Goal: Task Accomplishment & Management: Manage account settings

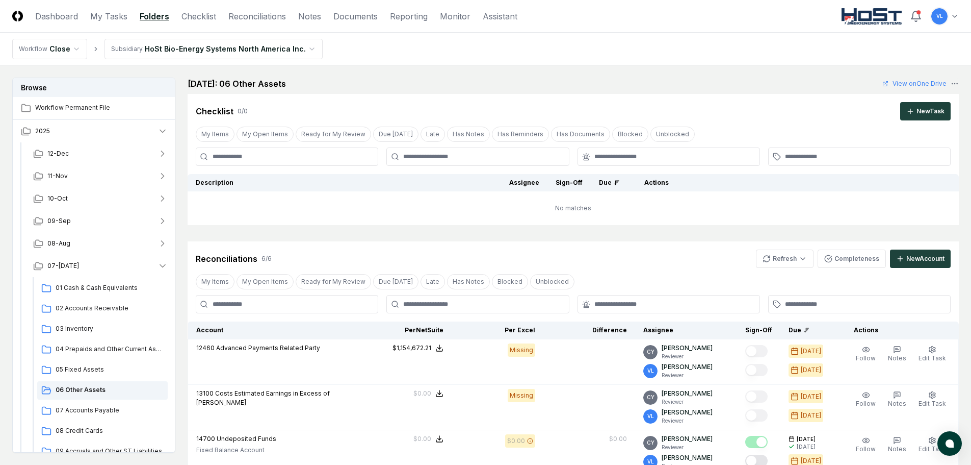
scroll to position [255, 0]
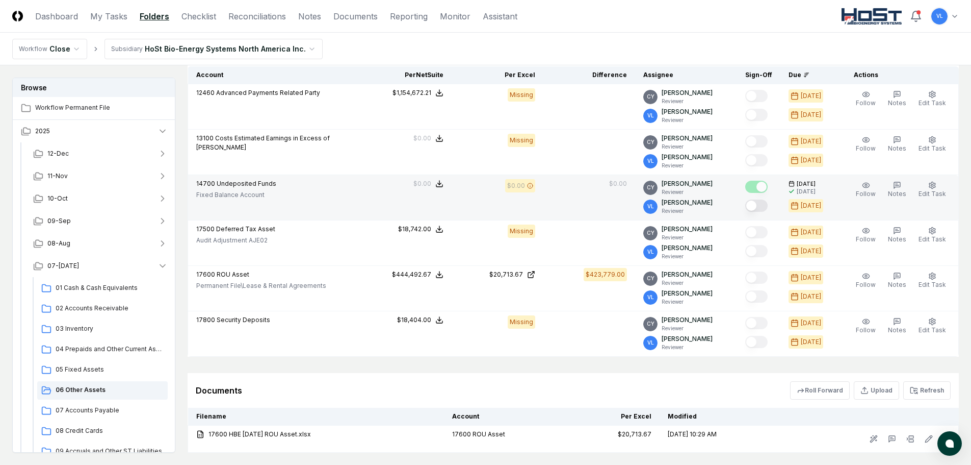
click at [759, 204] on button "Mark complete" at bounding box center [756, 205] width 22 height 12
click at [119, 405] on span "07 Accounts Payable" at bounding box center [110, 409] width 108 height 9
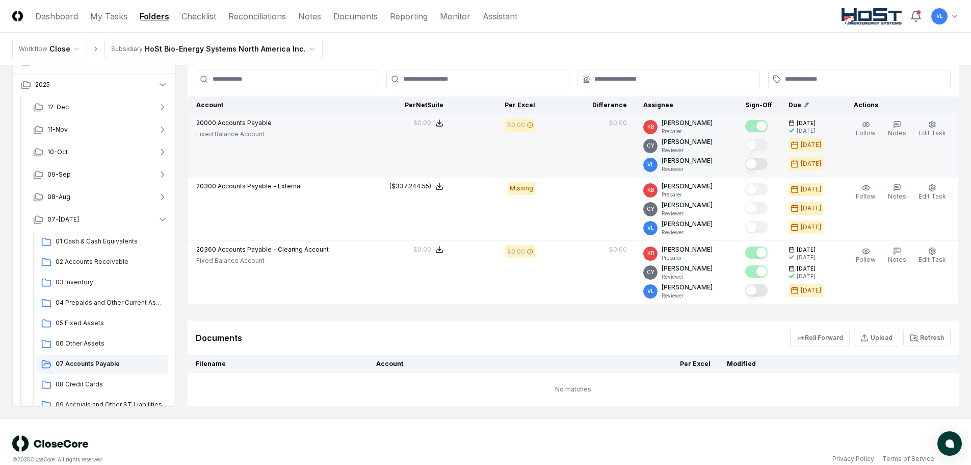
click at [765, 166] on button "Mark complete" at bounding box center [756, 164] width 22 height 12
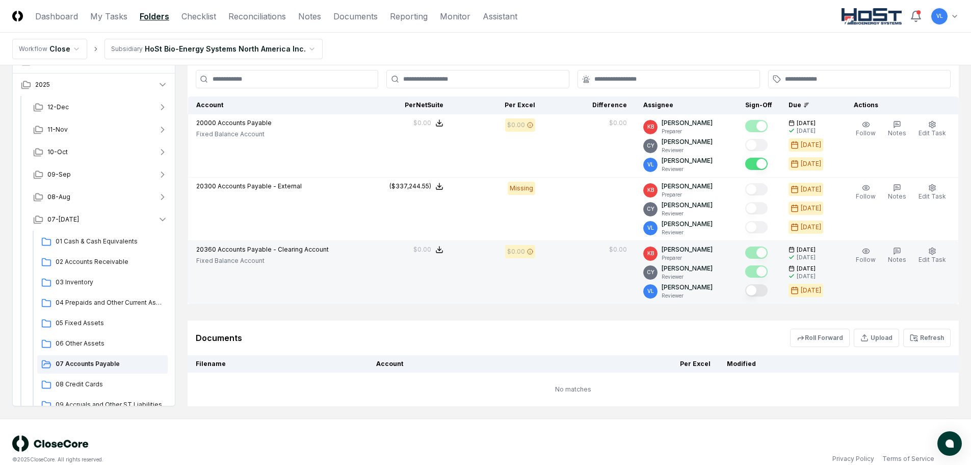
click at [764, 294] on button "Mark complete" at bounding box center [756, 290] width 22 height 12
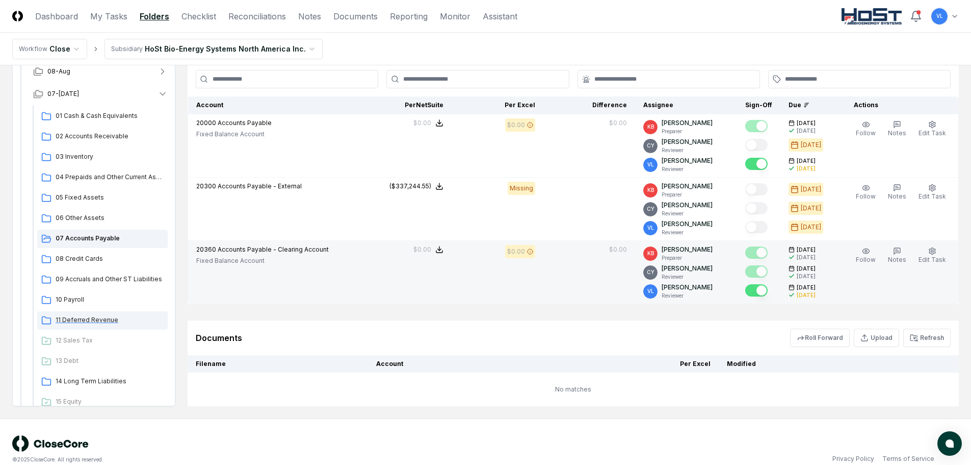
scroll to position [153, 0]
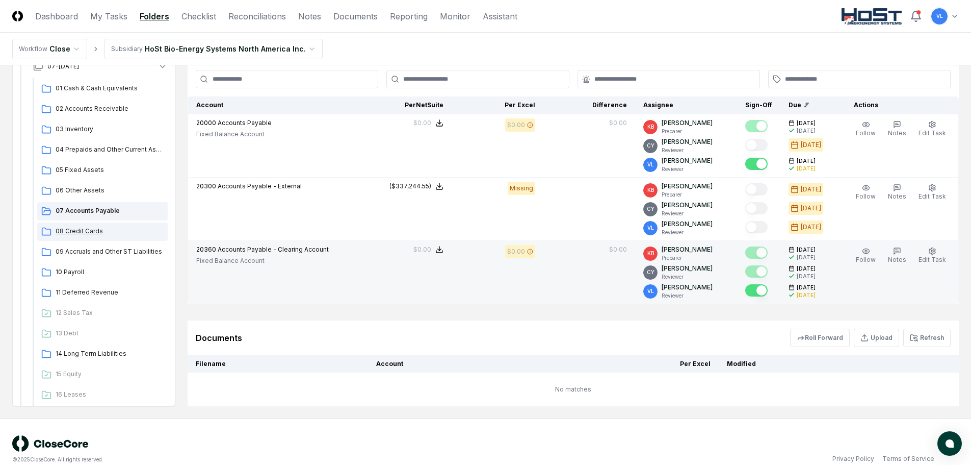
click at [93, 234] on span "08 Credit Cards" at bounding box center [110, 230] width 108 height 9
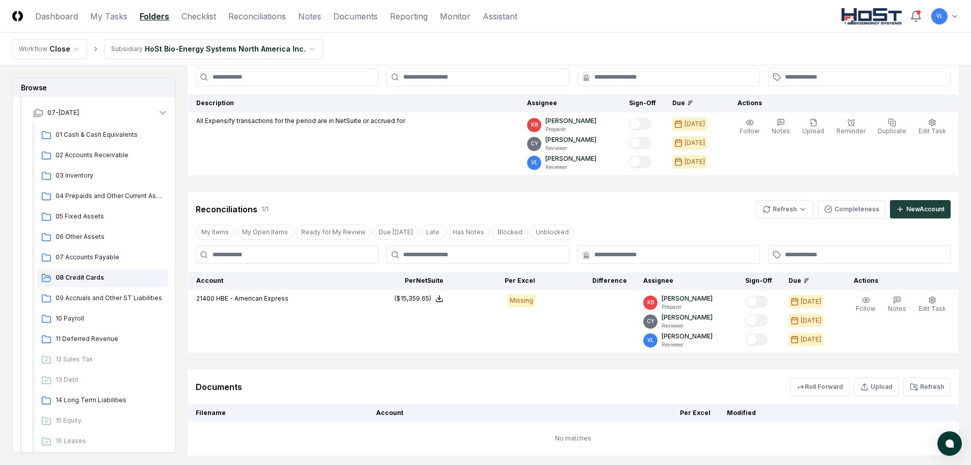
scroll to position [102, 0]
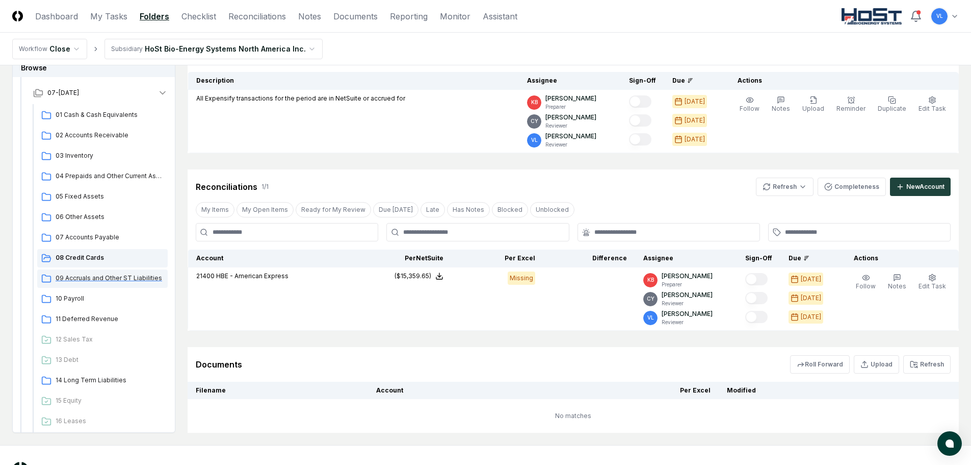
click at [118, 281] on span "09 Accruals and Other ST Liabilities" at bounding box center [110, 277] width 108 height 9
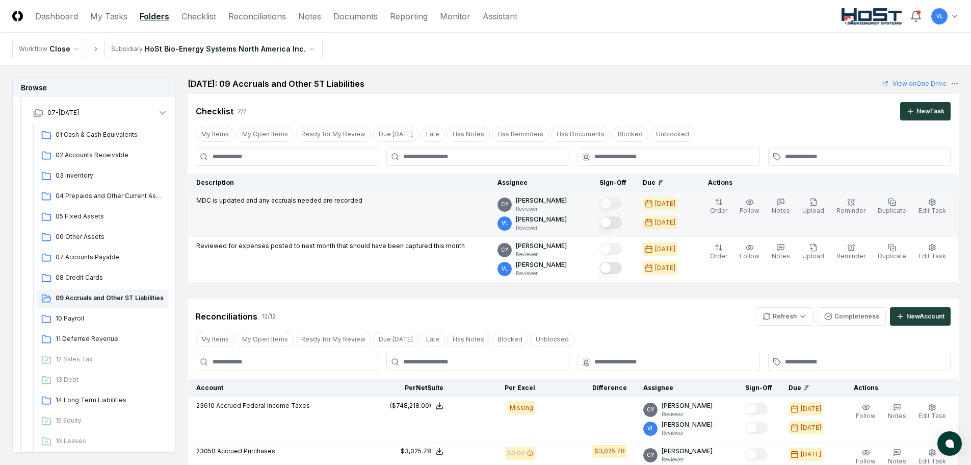
click at [615, 223] on button "Mark complete" at bounding box center [611, 222] width 22 height 12
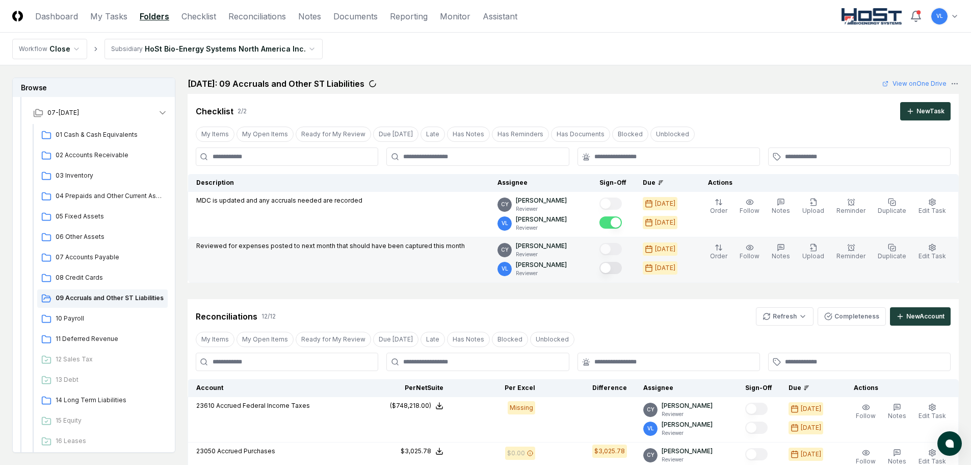
click at [622, 271] on button "Mark complete" at bounding box center [611, 268] width 22 height 12
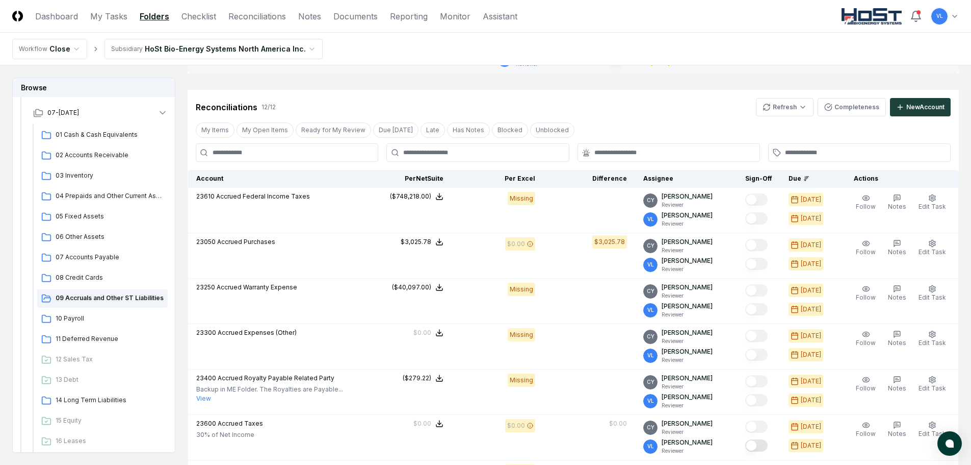
scroll to position [102, 0]
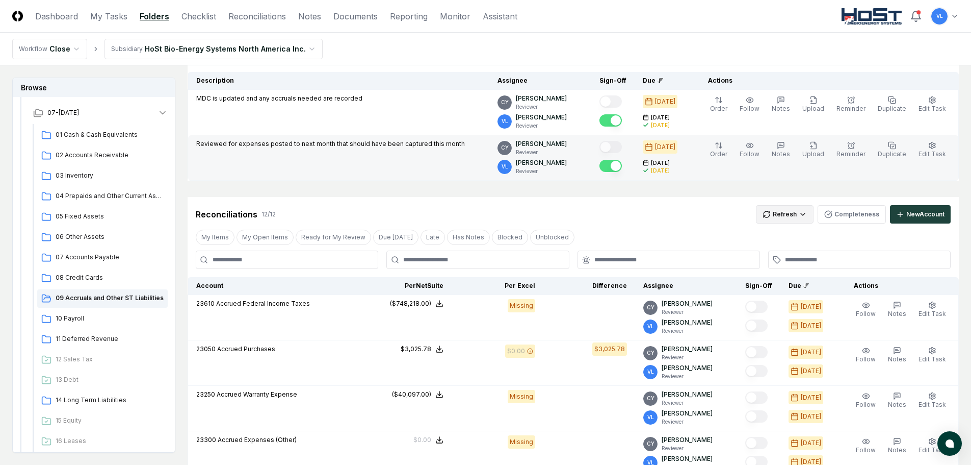
click at [787, 220] on html "CloseCore Dashboard My Tasks Folders Checklist Reconciliations Notes Documents …" at bounding box center [485, 469] width 971 height 1142
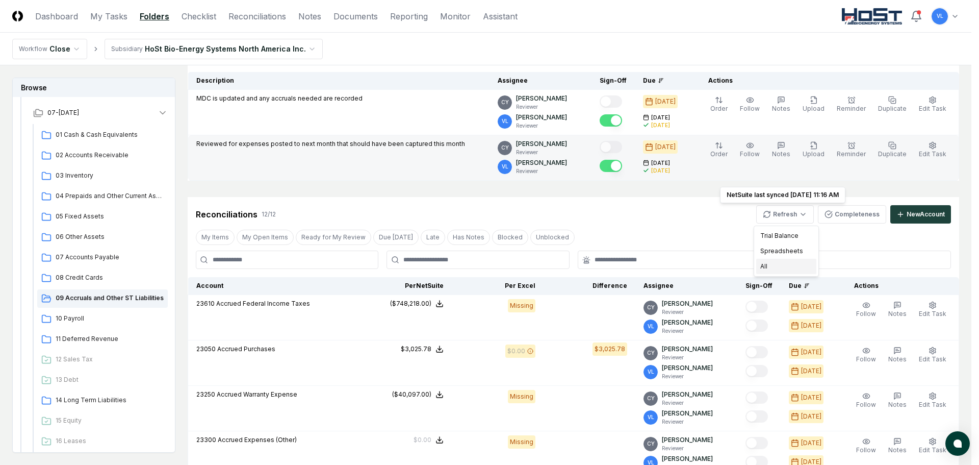
click at [785, 266] on div "All" at bounding box center [786, 266] width 60 height 15
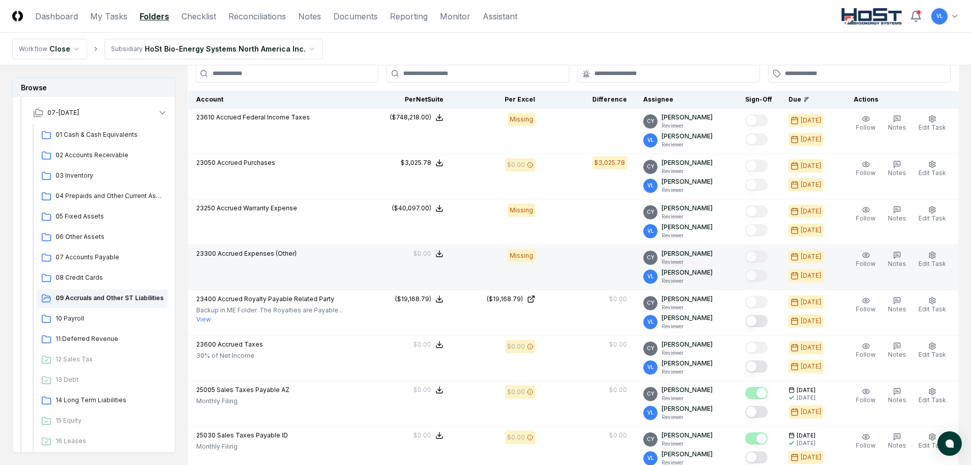
scroll to position [306, 0]
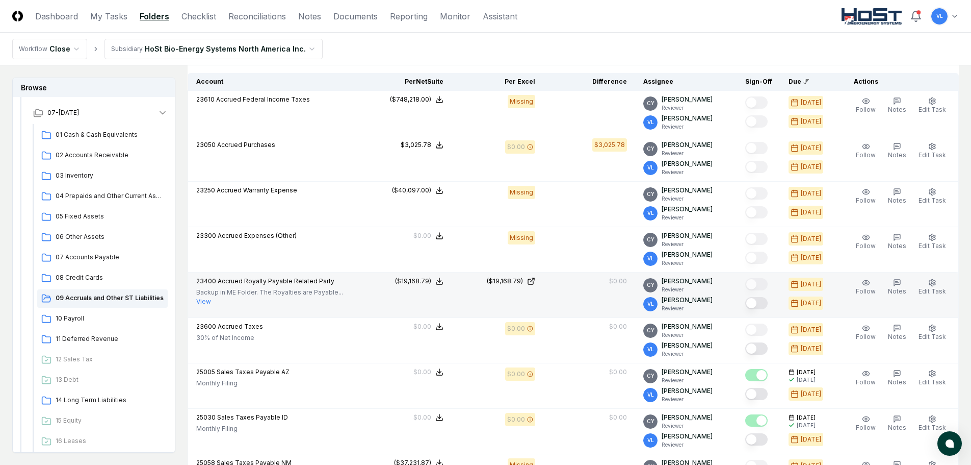
click at [765, 302] on button "Mark complete" at bounding box center [756, 303] width 22 height 12
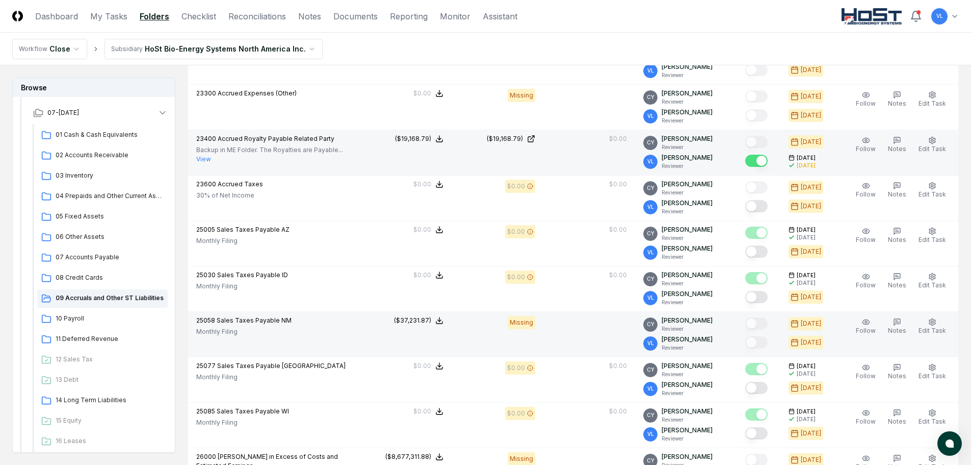
scroll to position [459, 0]
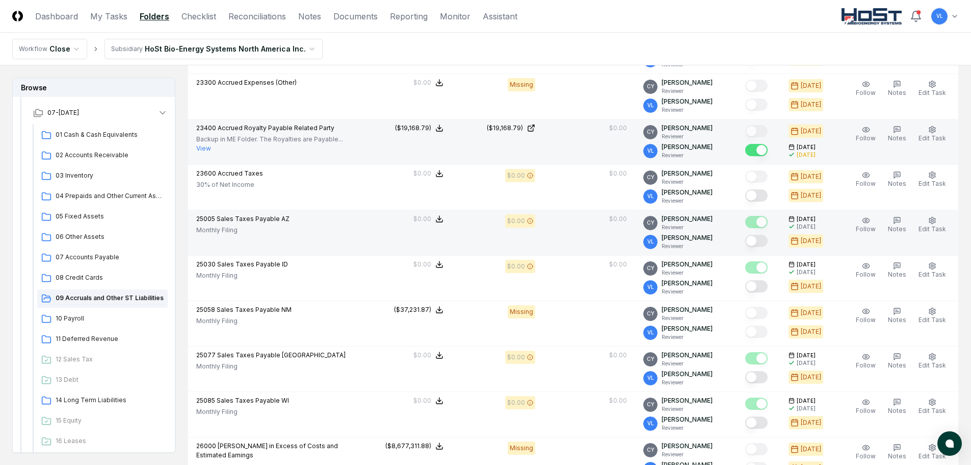
click at [758, 239] on button "Mark complete" at bounding box center [756, 241] width 22 height 12
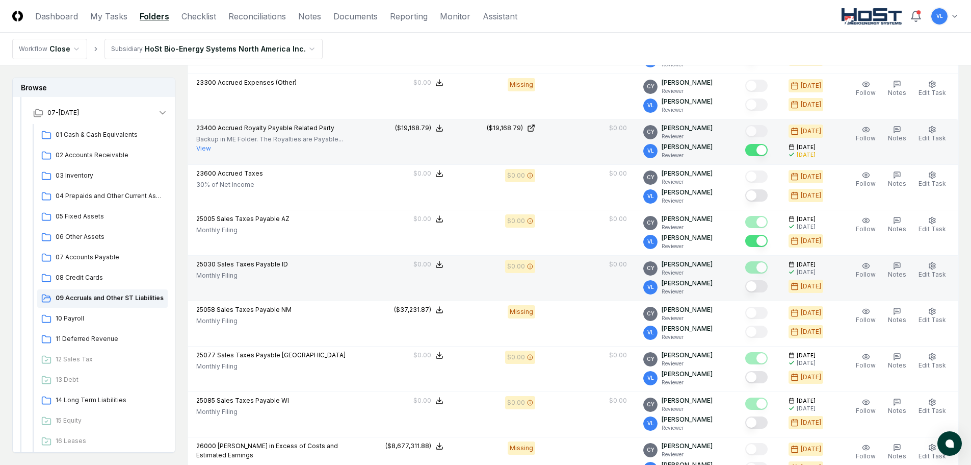
click at [755, 286] on button "Mark complete" at bounding box center [756, 286] width 22 height 12
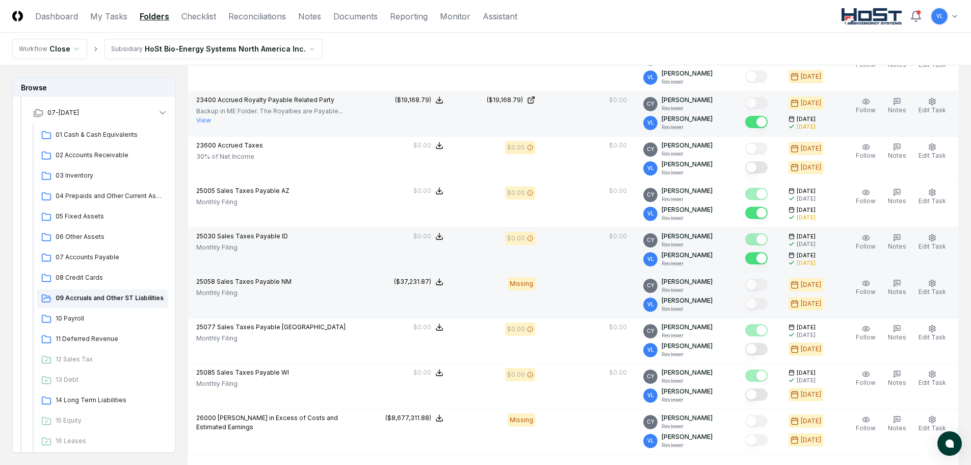
scroll to position [510, 0]
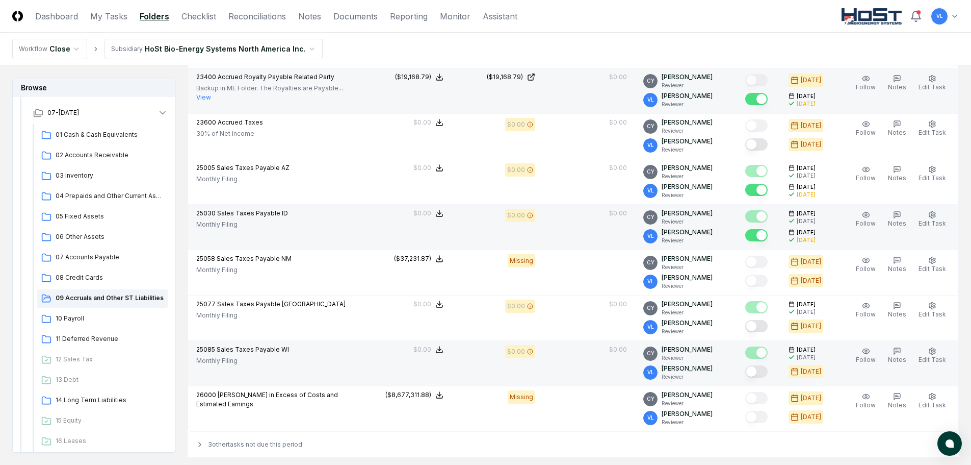
click at [764, 371] on button "Mark complete" at bounding box center [756, 371] width 22 height 12
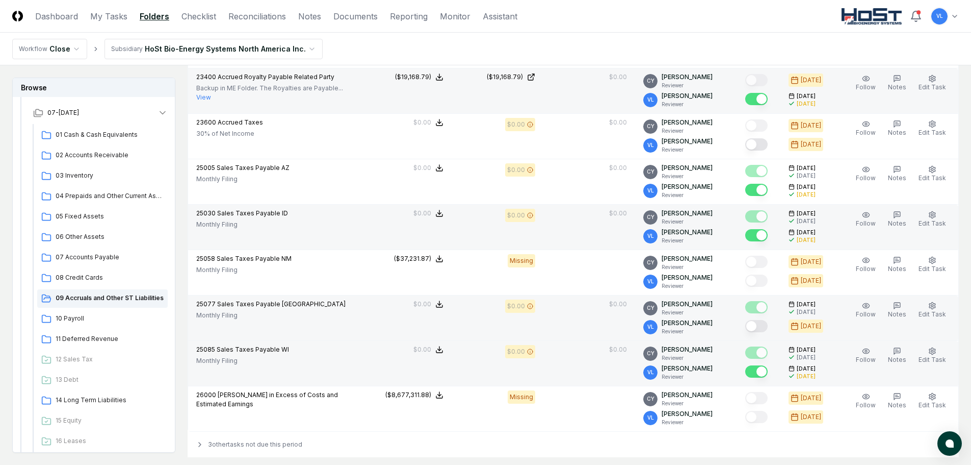
click at [760, 325] on button "Mark complete" at bounding box center [756, 326] width 22 height 12
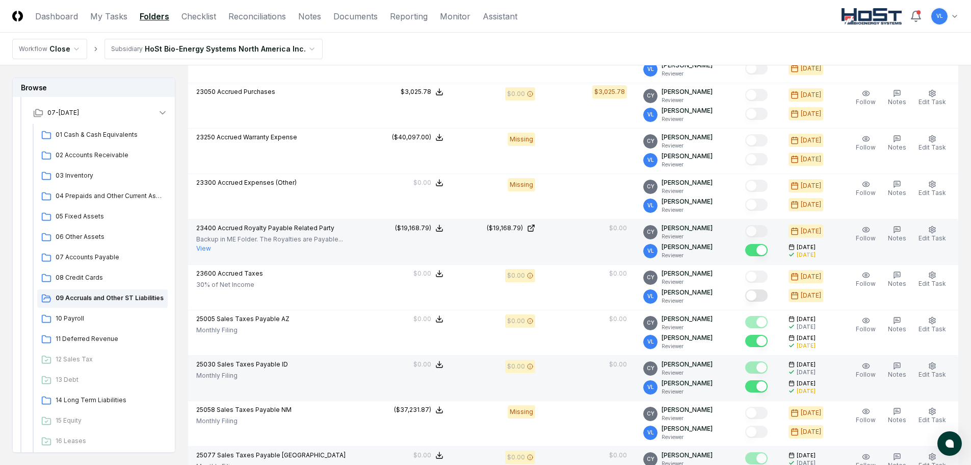
scroll to position [264, 0]
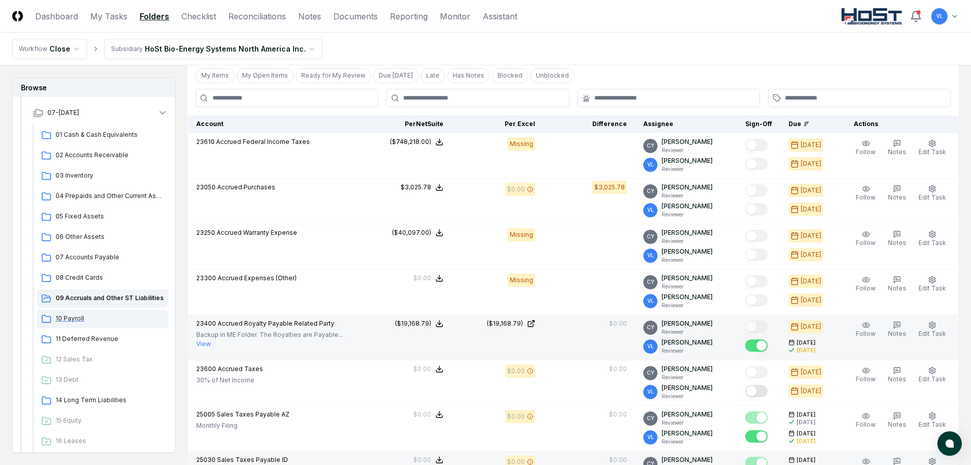
click at [64, 321] on span "10 Payroll" at bounding box center [110, 318] width 108 height 9
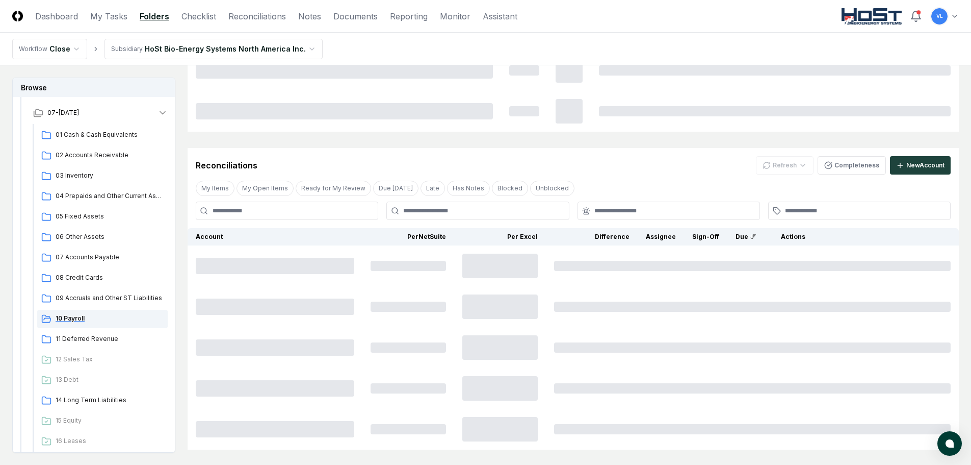
scroll to position [0, 0]
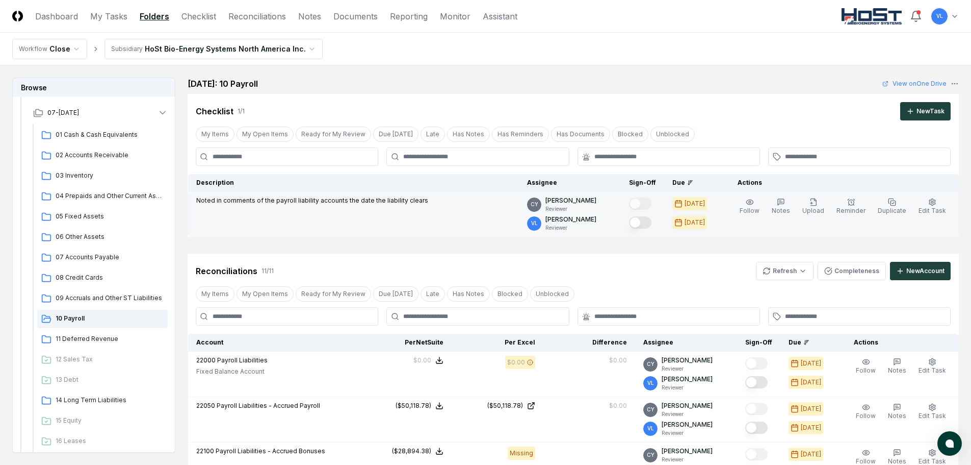
click at [652, 221] on button "Mark complete" at bounding box center [640, 222] width 22 height 12
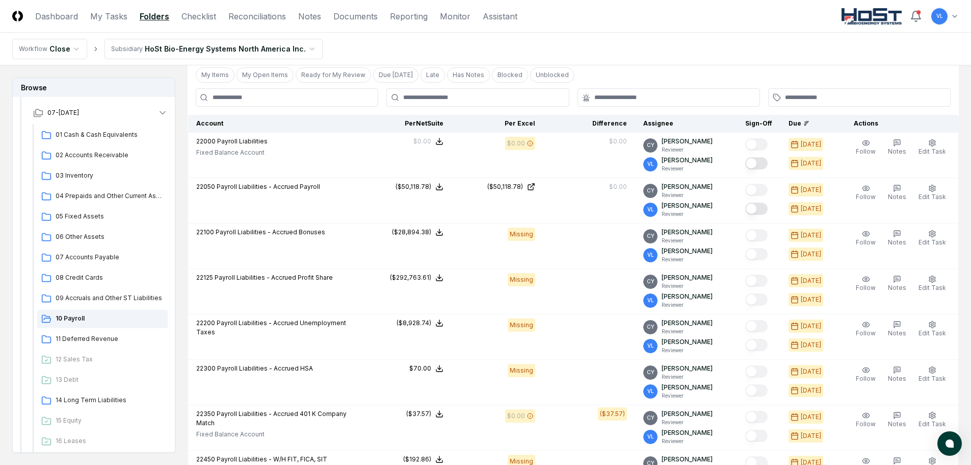
scroll to position [255, 0]
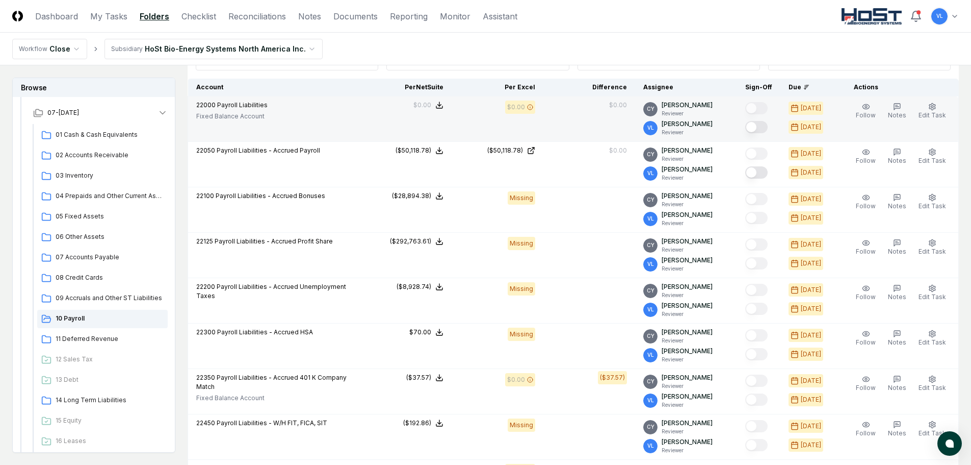
click at [762, 124] on button "Mark complete" at bounding box center [756, 127] width 22 height 12
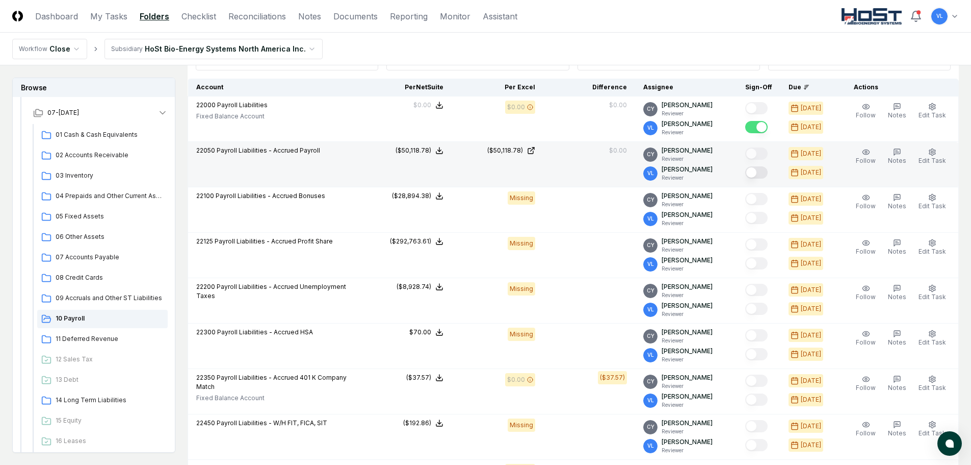
click at [761, 171] on button "Mark complete" at bounding box center [756, 172] width 22 height 12
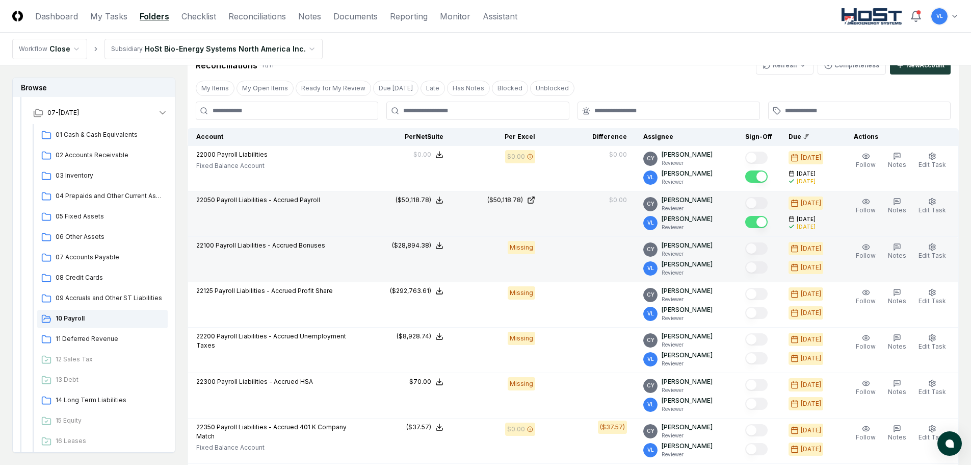
scroll to position [0, 0]
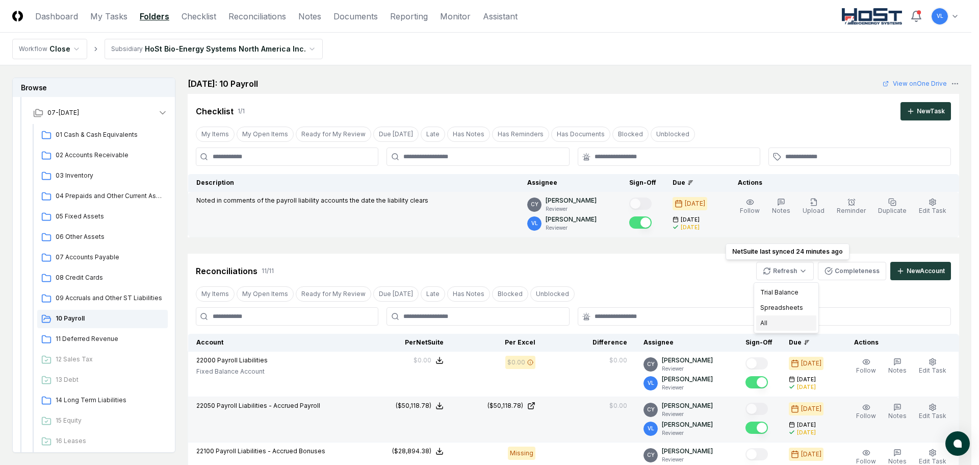
click at [779, 321] on div "All" at bounding box center [786, 322] width 60 height 15
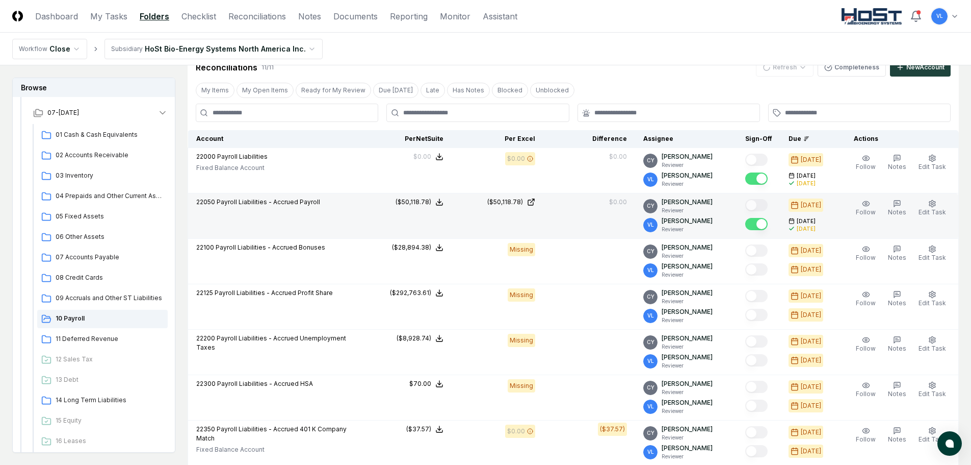
scroll to position [204, 0]
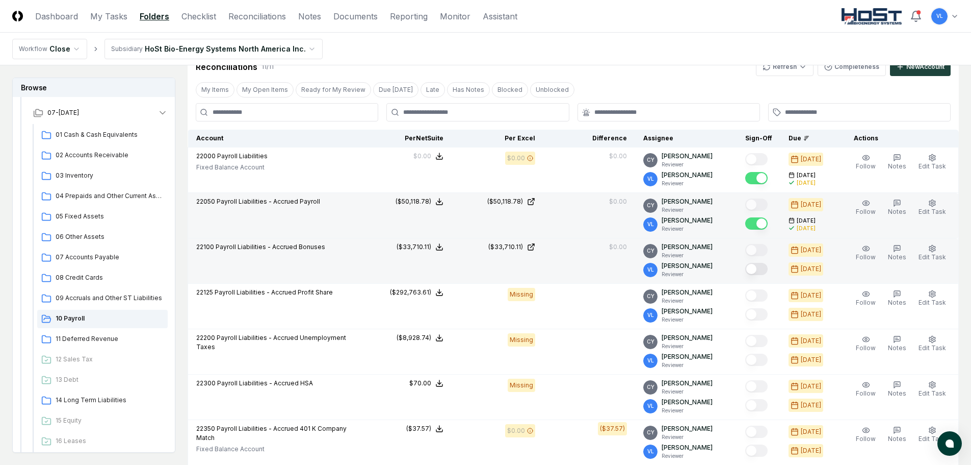
click at [767, 270] on button "Mark complete" at bounding box center [756, 269] width 22 height 12
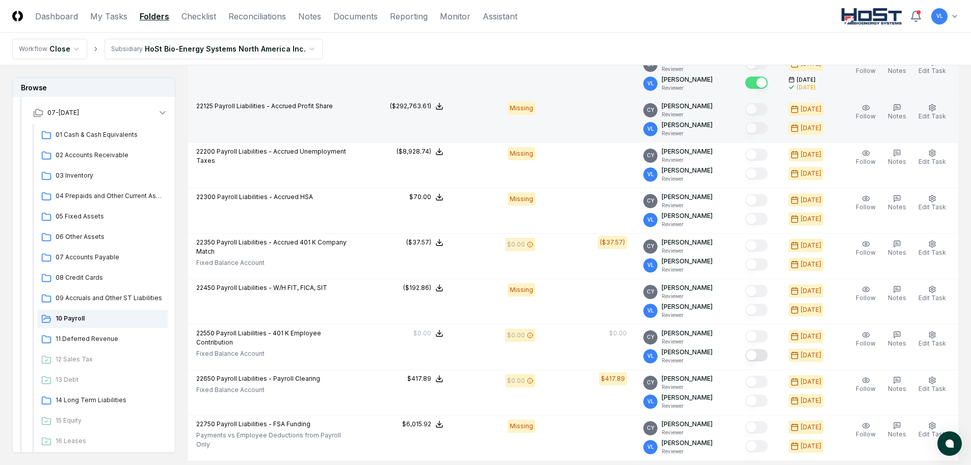
scroll to position [408, 0]
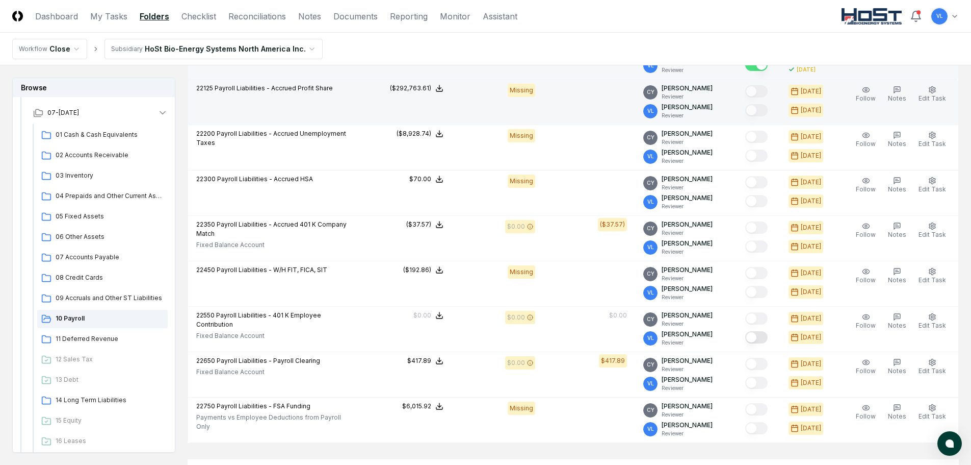
click at [579, 102] on td at bounding box center [590, 102] width 92 height 45
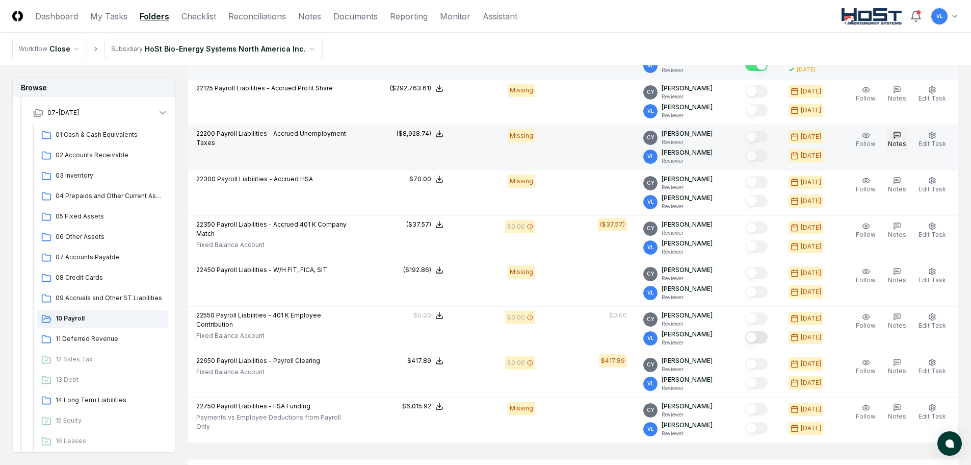
click at [898, 138] on icon "button" at bounding box center [897, 135] width 8 height 8
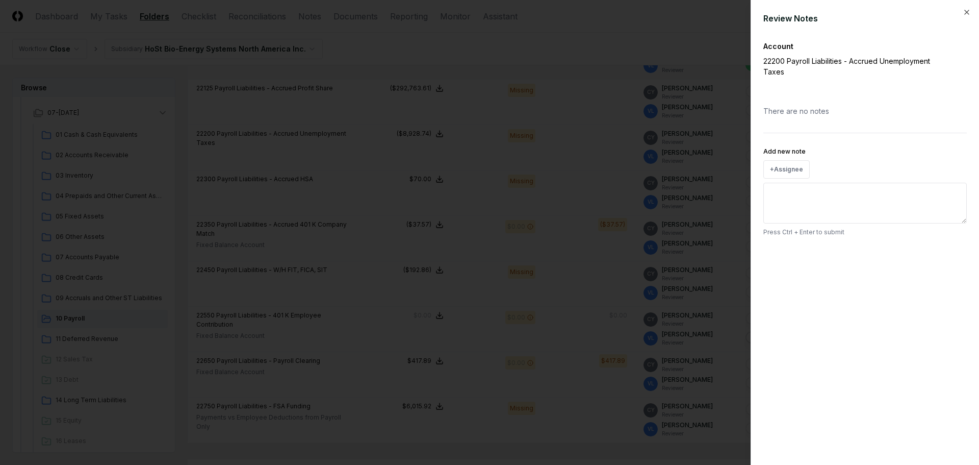
click at [839, 194] on textarea "Add new note" at bounding box center [864, 203] width 203 height 41
type textarea "**********"
click at [946, 253] on button "Submit" at bounding box center [948, 255] width 37 height 20
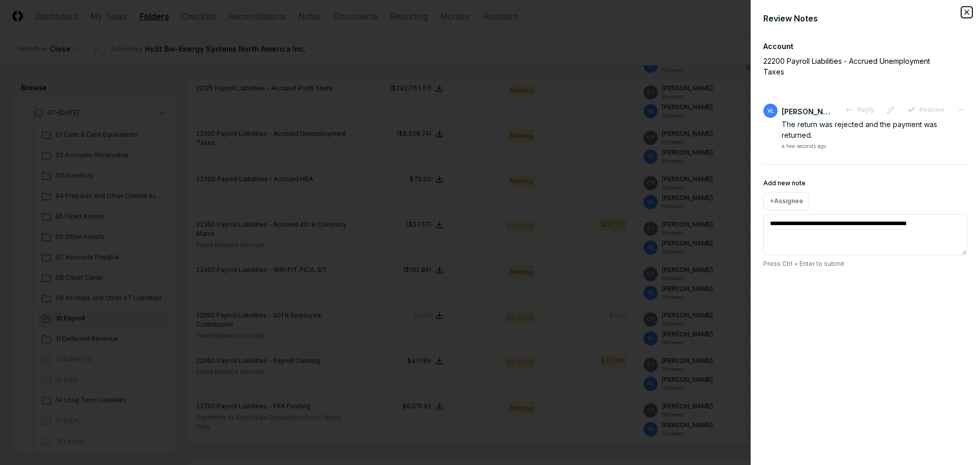
click at [968, 11] on icon "button" at bounding box center [967, 12] width 8 height 8
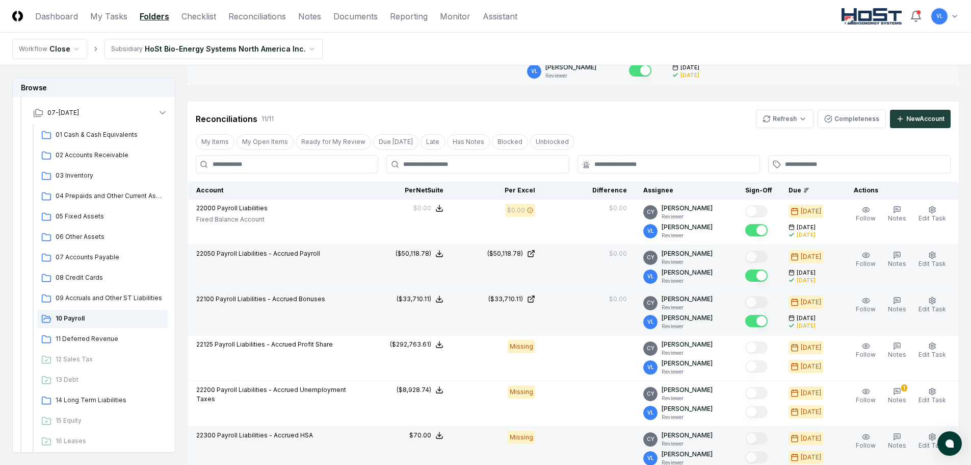
scroll to position [0, 0]
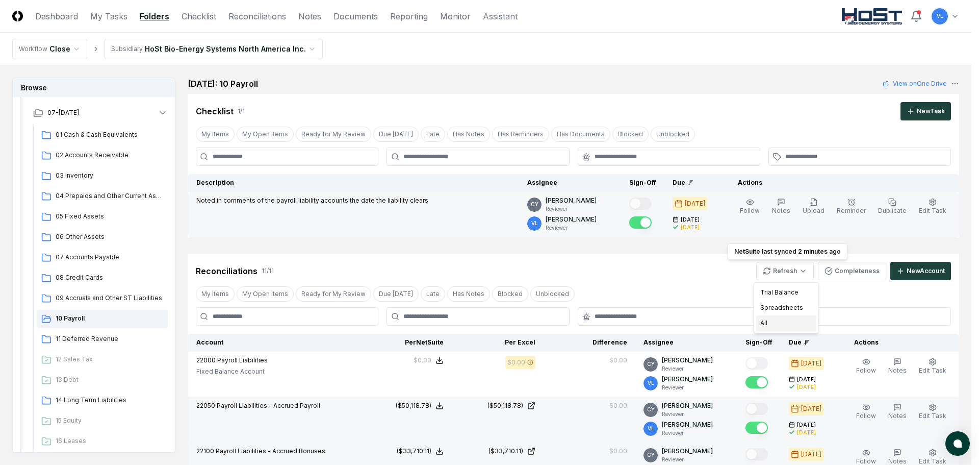
click at [769, 320] on div "All" at bounding box center [786, 322] width 60 height 15
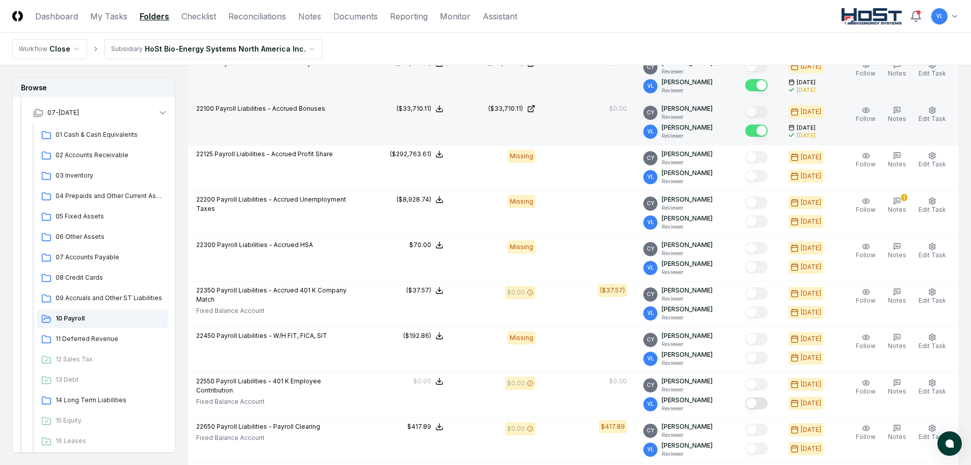
scroll to position [357, 0]
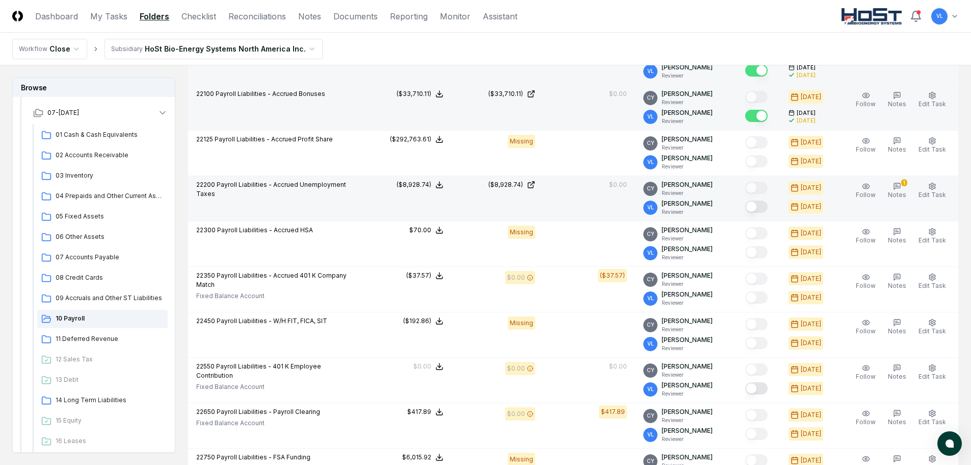
click at [768, 203] on button "Mark complete" at bounding box center [756, 206] width 22 height 12
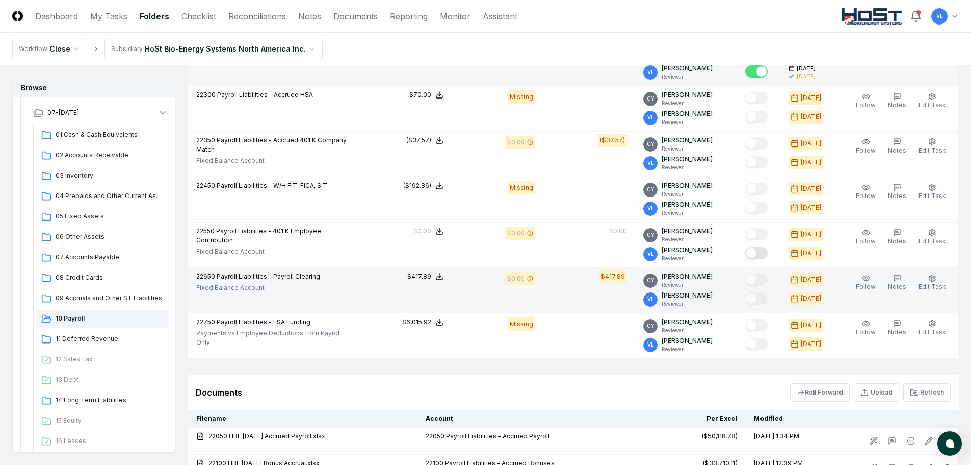
scroll to position [510, 0]
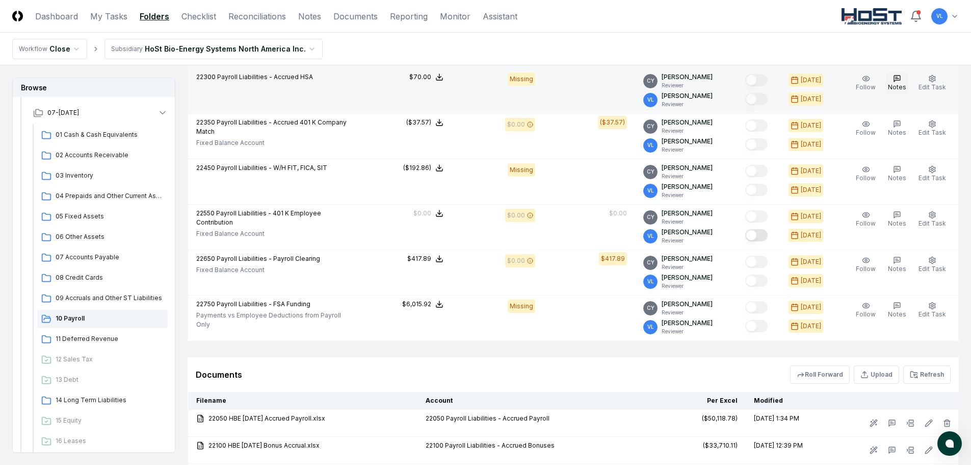
click at [899, 85] on span "Notes" at bounding box center [897, 87] width 18 height 8
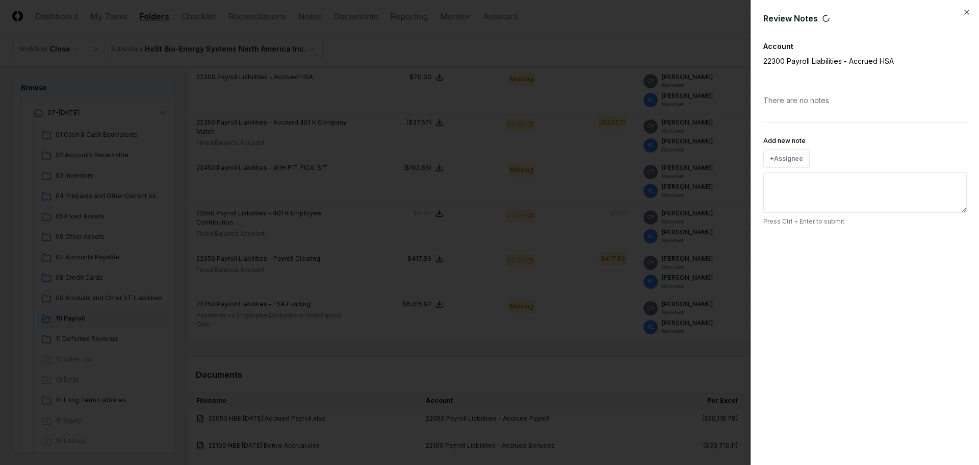
click at [805, 189] on textarea "Add new note" at bounding box center [864, 192] width 203 height 41
click at [961, 181] on textarea "**********" at bounding box center [864, 192] width 203 height 41
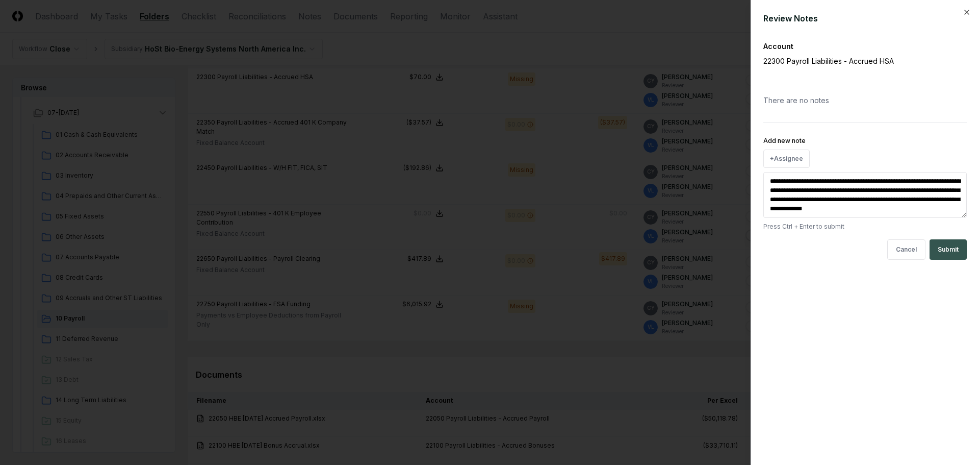
type textarea "**********"
click at [951, 253] on button "Submit" at bounding box center [948, 249] width 37 height 20
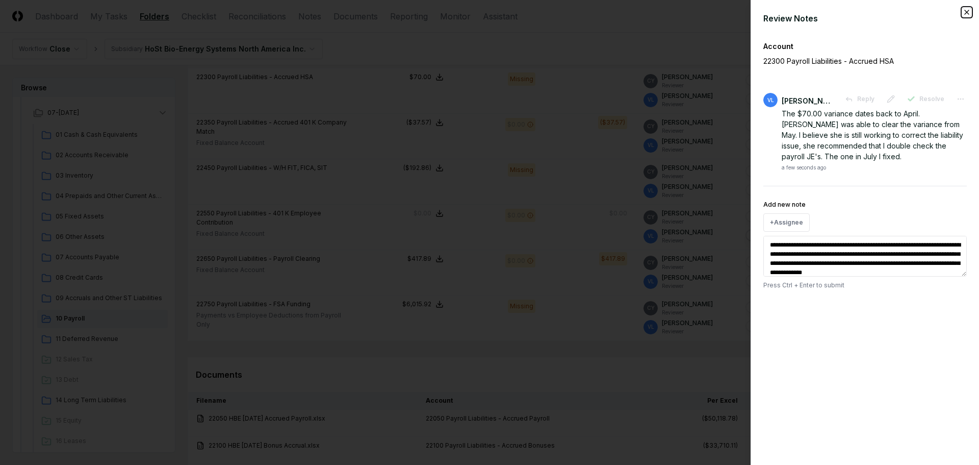
click at [965, 14] on icon "button" at bounding box center [967, 12] width 4 height 4
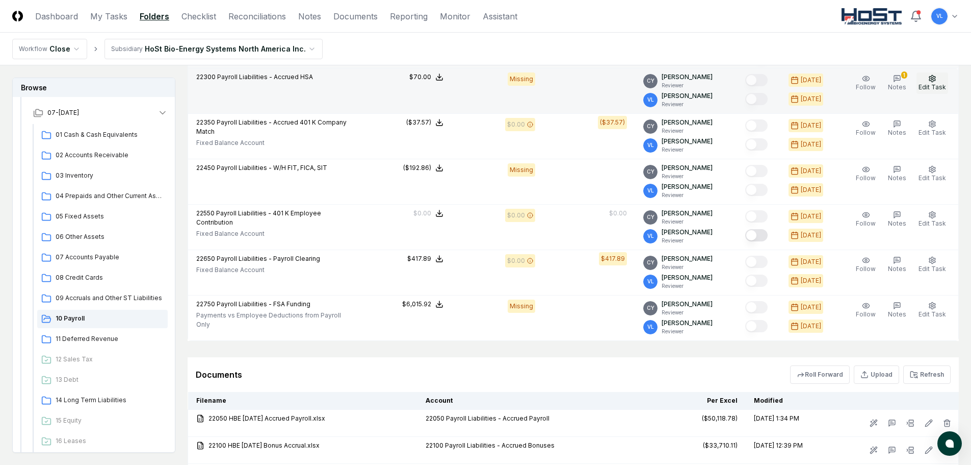
click at [931, 85] on span "Edit Task" at bounding box center [933, 87] width 28 height 8
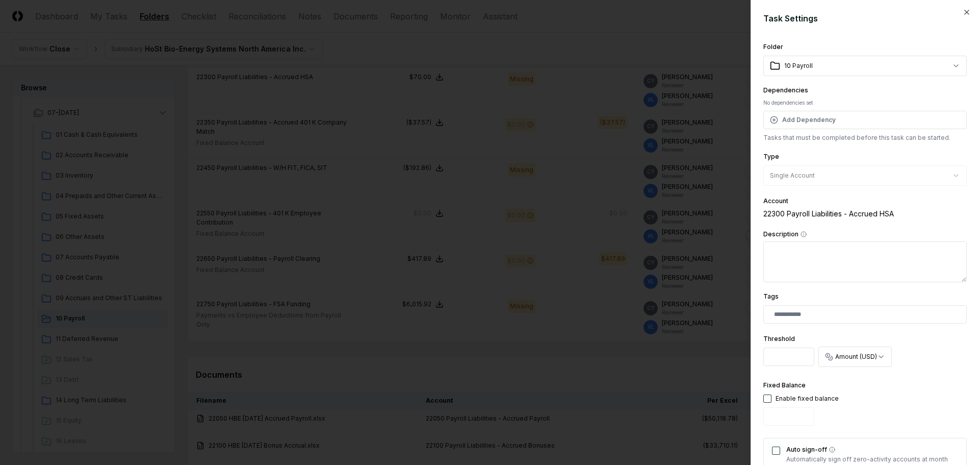
click at [768, 397] on button "button" at bounding box center [767, 398] width 8 height 8
type input "*"
drag, startPoint x: 793, startPoint y: 414, endPoint x: 752, endPoint y: 416, distance: 40.8
click at [752, 416] on div "**********" at bounding box center [865, 232] width 228 height 465
click at [768, 397] on button "button" at bounding box center [767, 398] width 8 height 8
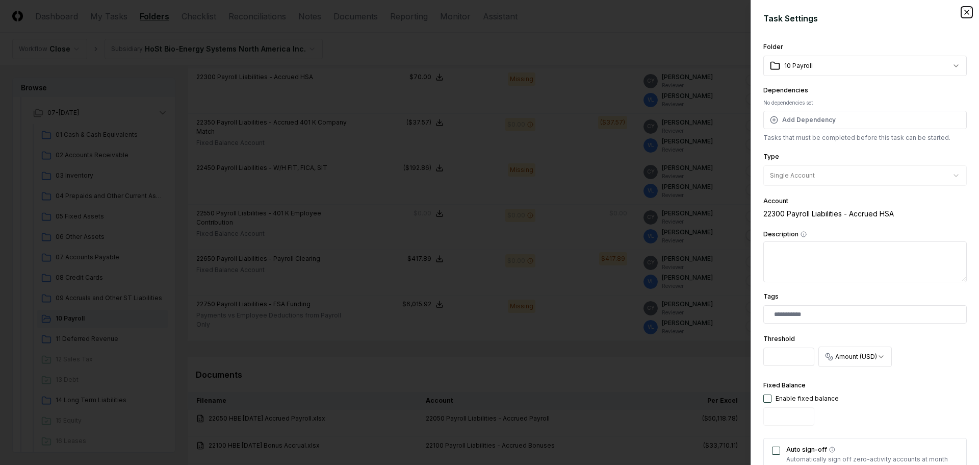
click at [963, 12] on icon "button" at bounding box center [967, 12] width 8 height 8
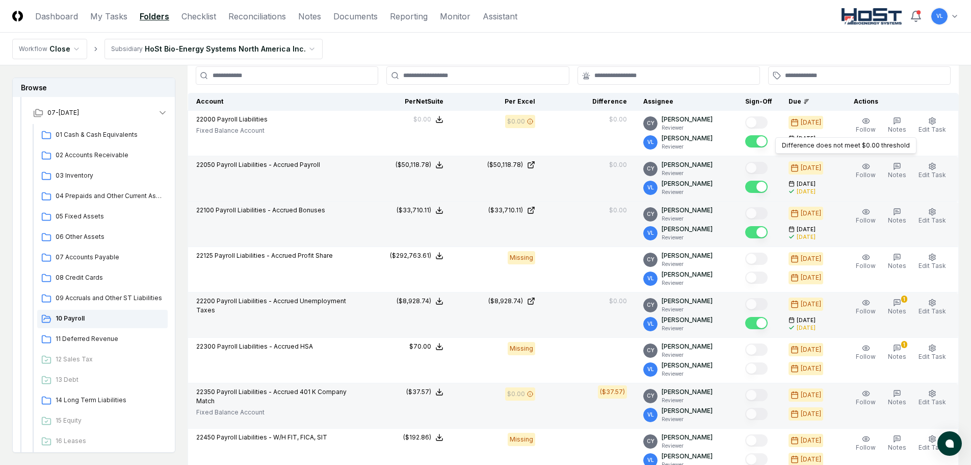
scroll to position [0, 0]
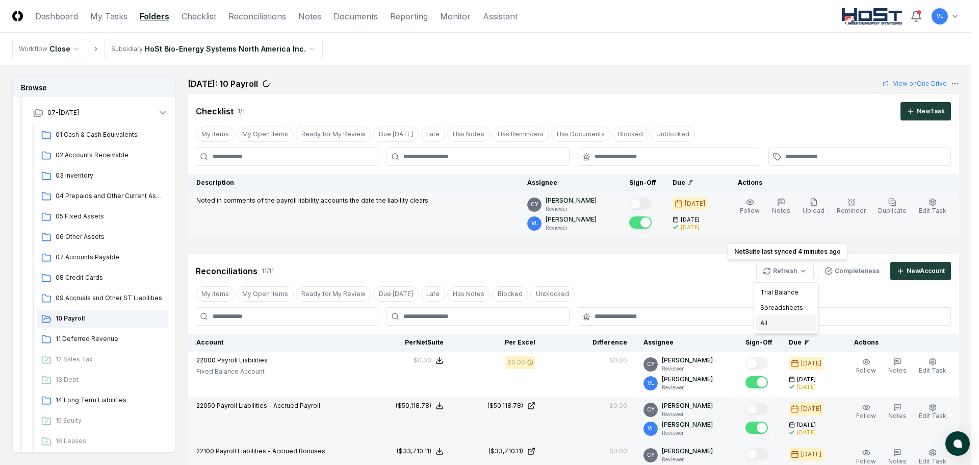
click at [774, 324] on div "All" at bounding box center [786, 322] width 60 height 15
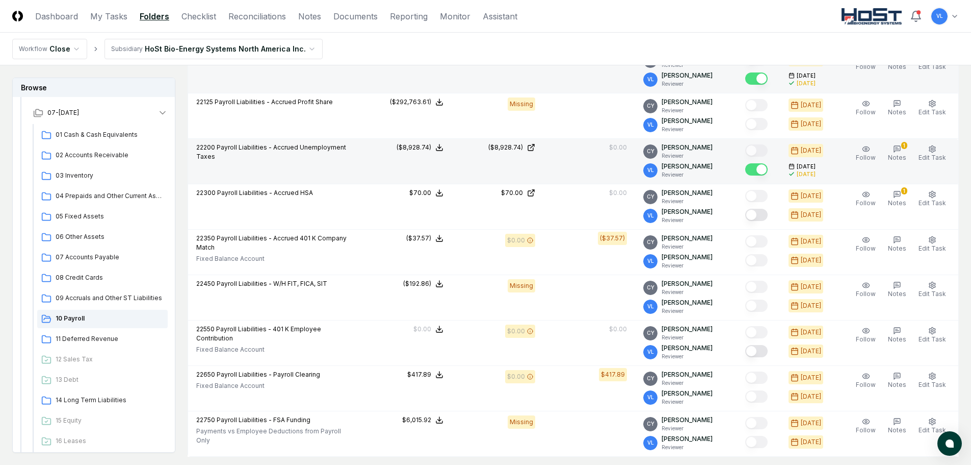
scroll to position [408, 0]
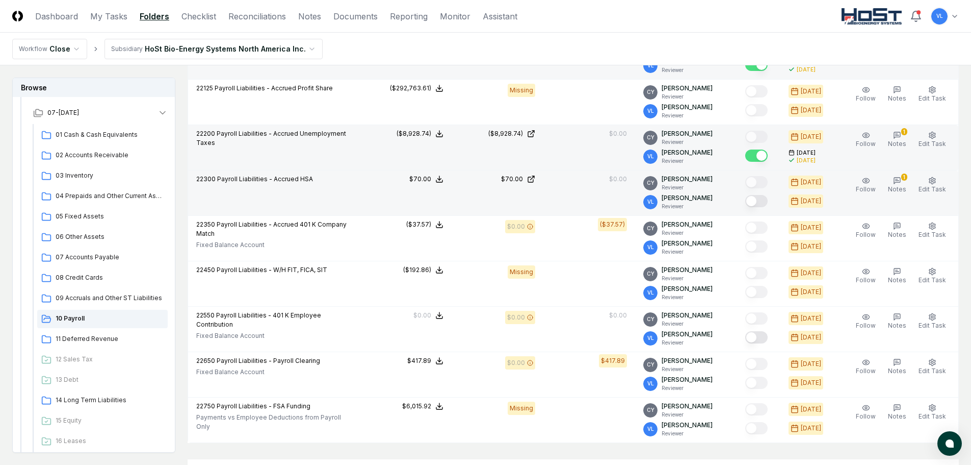
click at [765, 204] on button "Mark complete" at bounding box center [756, 201] width 22 height 12
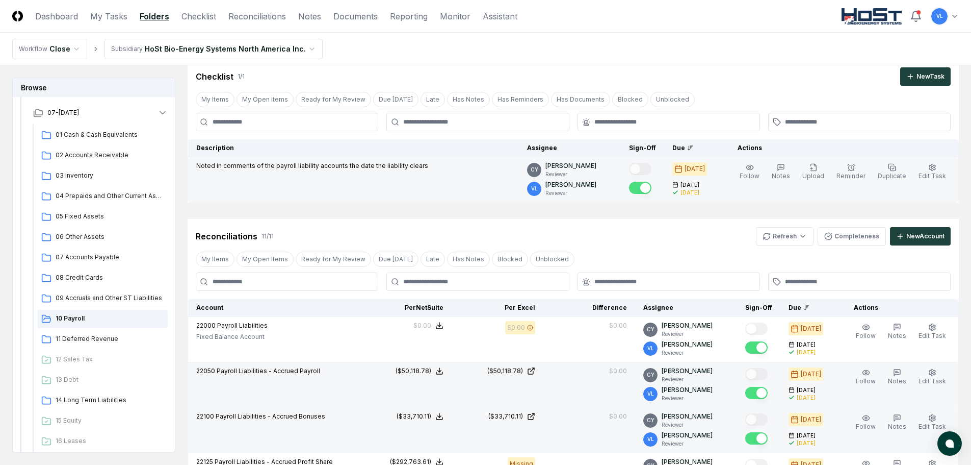
scroll to position [0, 0]
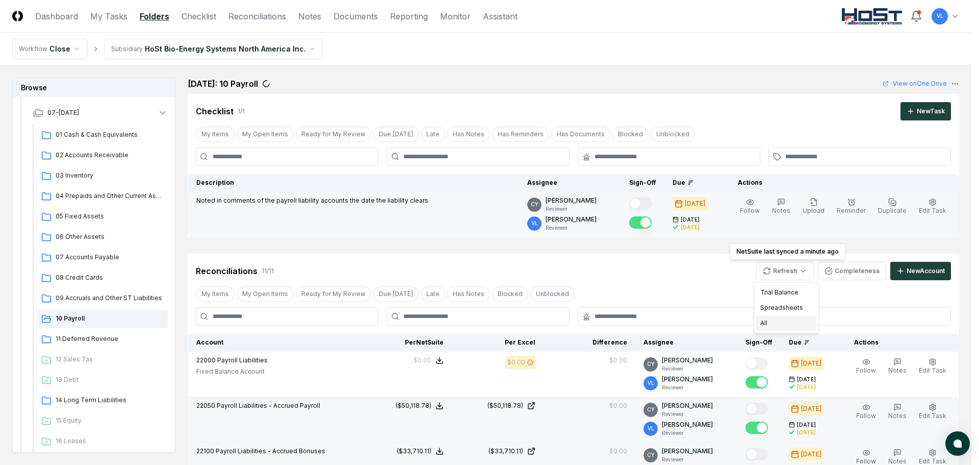
click at [772, 323] on div "All" at bounding box center [786, 322] width 60 height 15
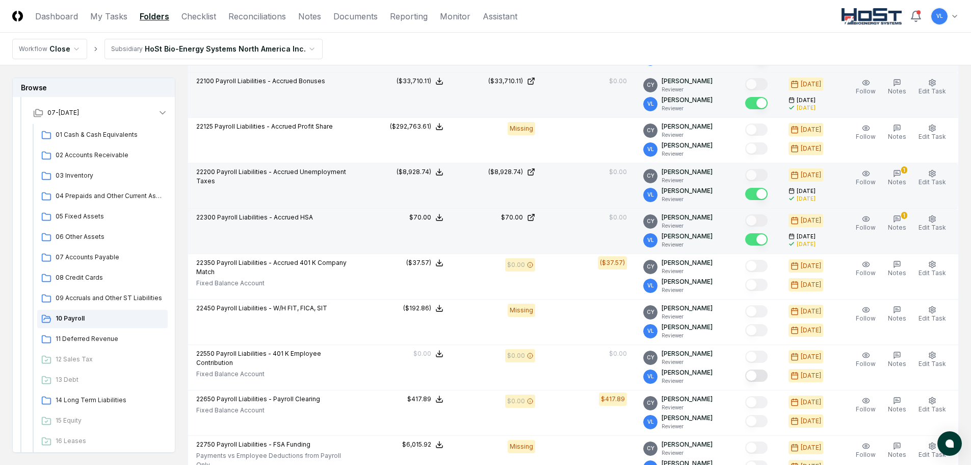
scroll to position [459, 0]
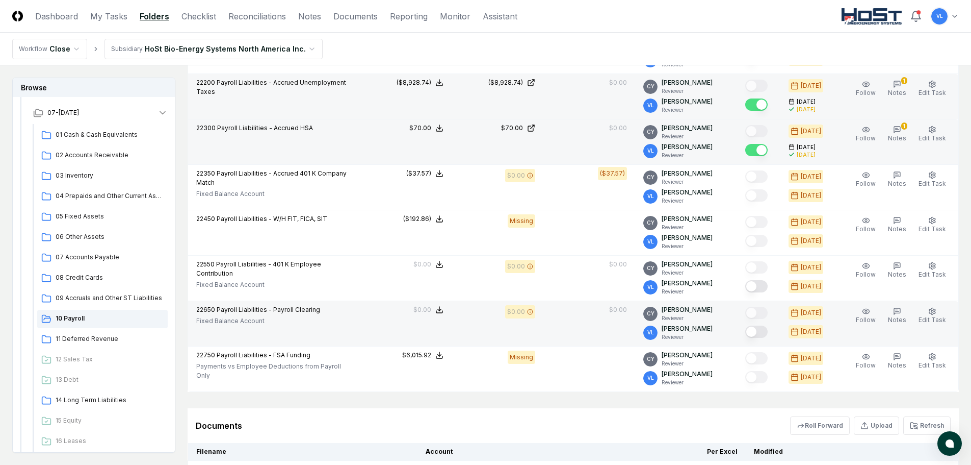
click at [763, 332] on button "Mark complete" at bounding box center [756, 331] width 22 height 12
click at [901, 85] on icon "button" at bounding box center [897, 84] width 8 height 8
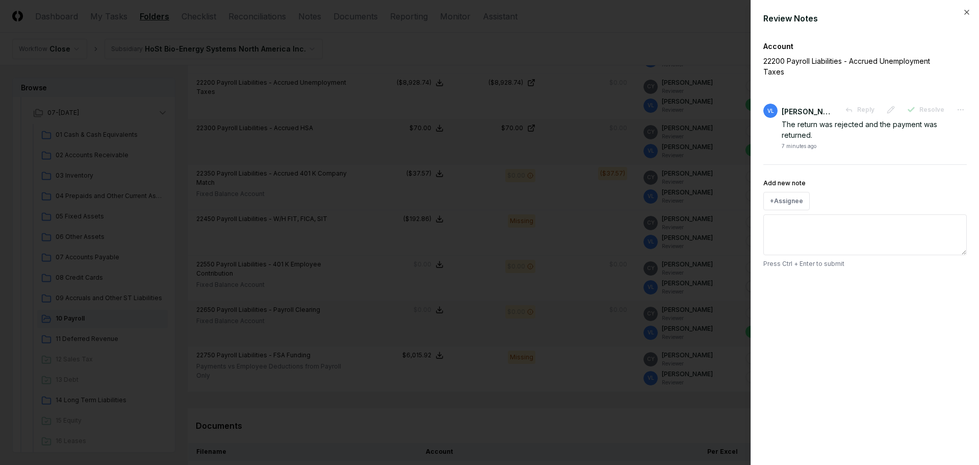
click at [827, 227] on textarea "Add new note" at bounding box center [864, 234] width 203 height 41
type textarea "**********"
drag, startPoint x: 959, startPoint y: 225, endPoint x: 700, endPoint y: 229, distance: 259.6
click at [700, 229] on body "CloseCore Dashboard My Tasks Folders Checklist Reconciliations Notes Documents …" at bounding box center [485, 91] width 971 height 1101
click at [965, 7] on div "Review Notes Account 22200 Payroll Liabilities - Accrued Unemployment Taxes [PE…" at bounding box center [865, 232] width 228 height 465
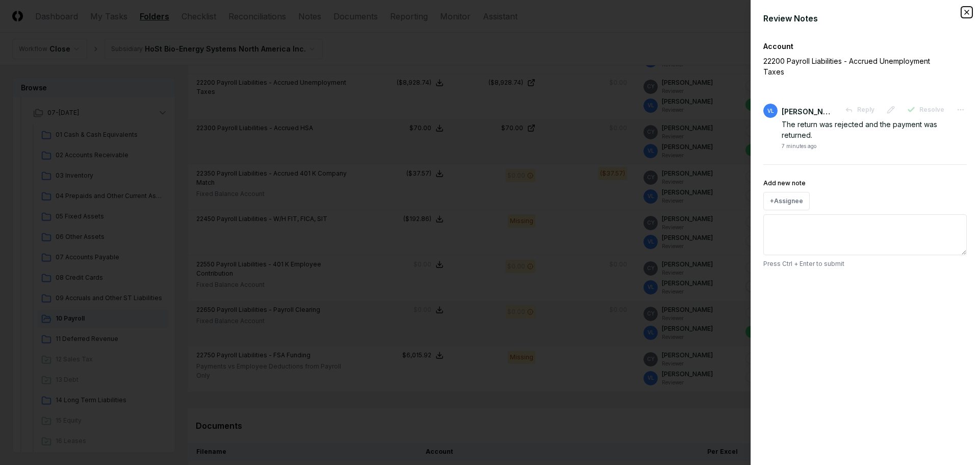
click at [965, 13] on icon "button" at bounding box center [967, 12] width 8 height 8
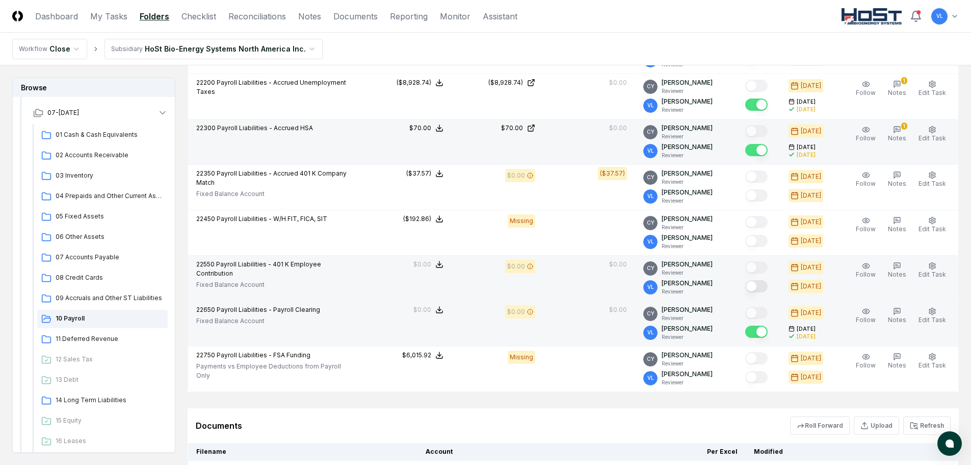
click at [765, 286] on button "Mark complete" at bounding box center [756, 286] width 22 height 12
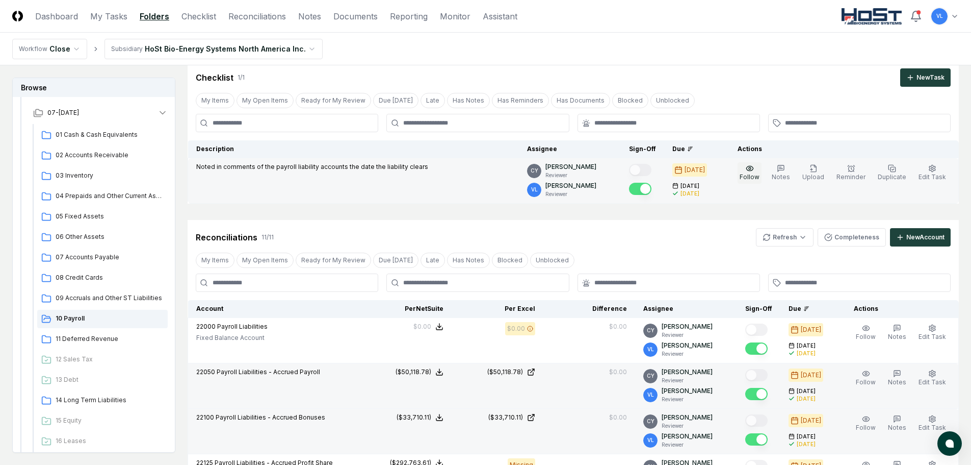
scroll to position [0, 0]
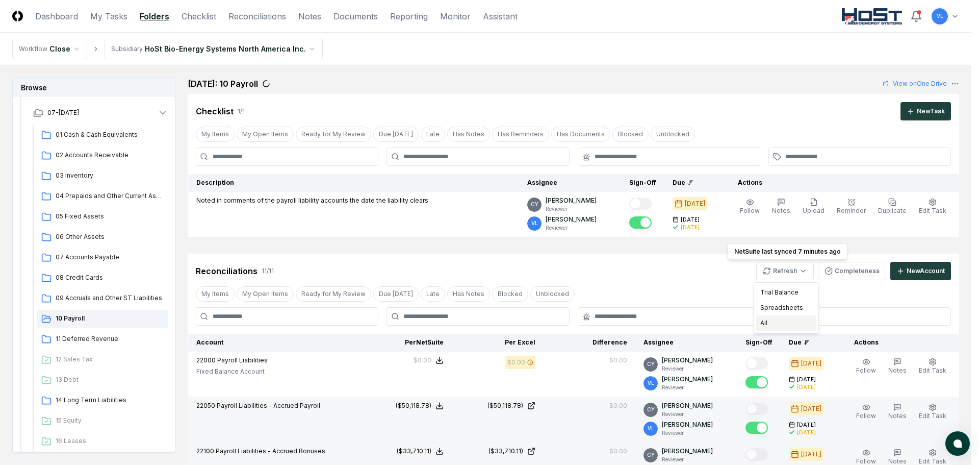
click at [769, 321] on div "All" at bounding box center [786, 322] width 60 height 15
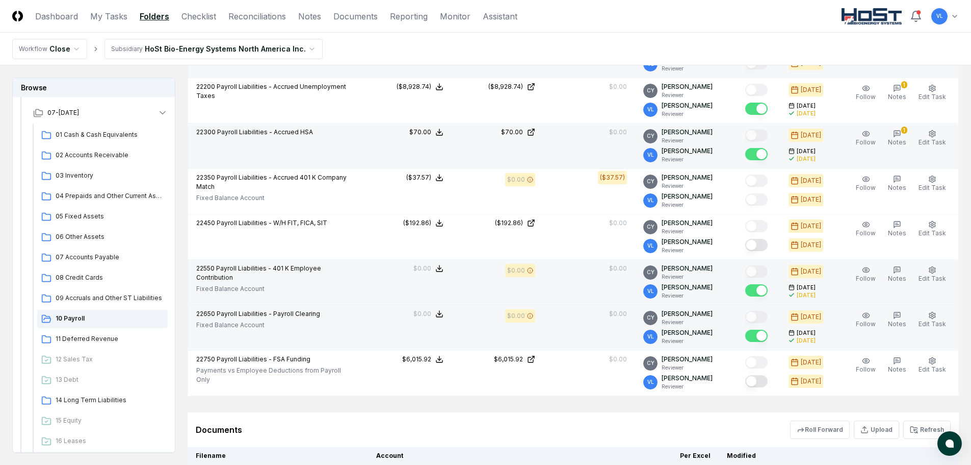
scroll to position [459, 0]
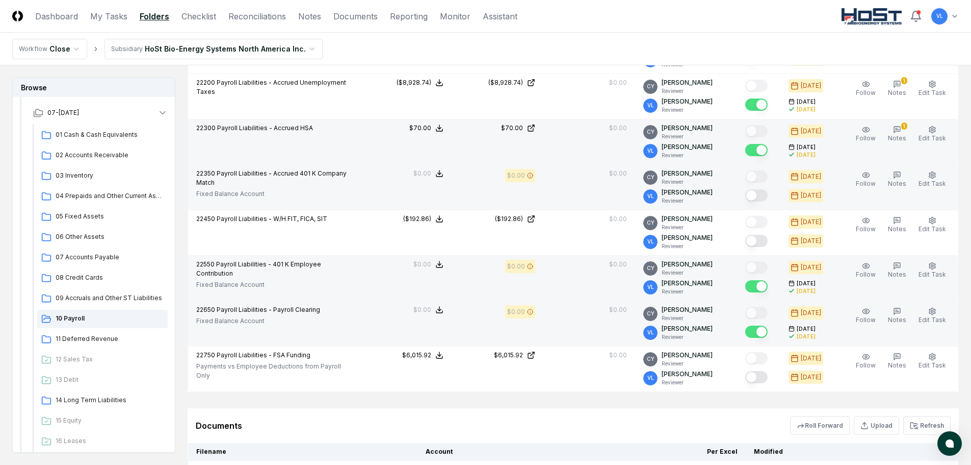
click at [759, 196] on button "Mark complete" at bounding box center [756, 195] width 22 height 12
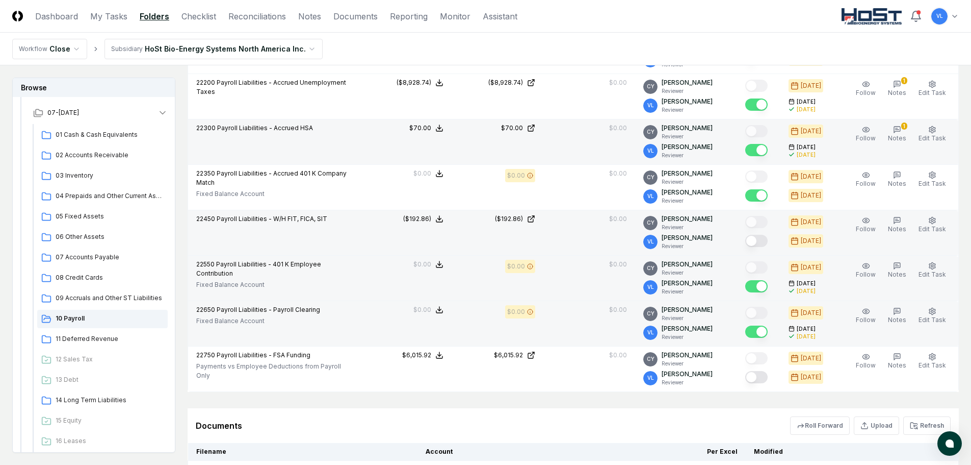
click at [765, 241] on button "Mark complete" at bounding box center [756, 241] width 22 height 12
click at [900, 221] on icon "button" at bounding box center [897, 220] width 8 height 8
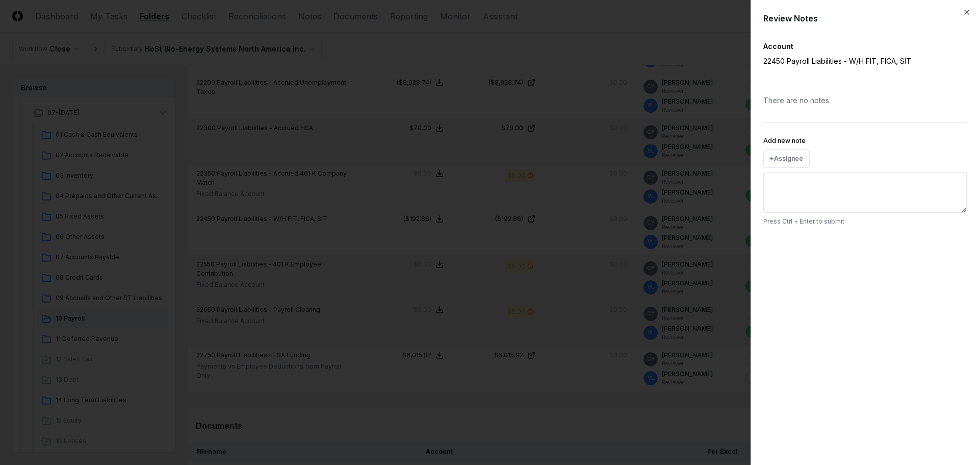
click at [860, 189] on textarea "Add new note" at bounding box center [864, 192] width 203 height 41
click at [884, 181] on textarea "**********" at bounding box center [864, 192] width 203 height 41
click at [942, 182] on textarea "**********" at bounding box center [864, 192] width 203 height 41
type textarea "**********"
click at [952, 243] on button "Submit" at bounding box center [948, 244] width 37 height 20
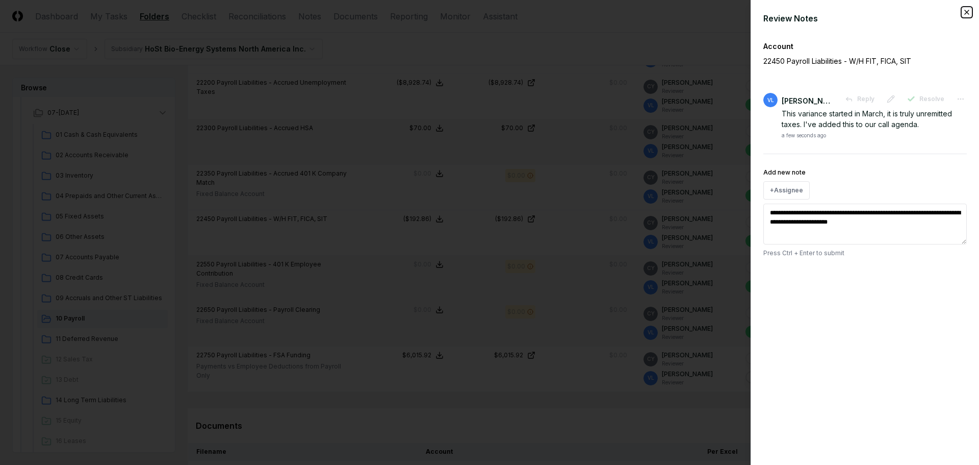
click at [965, 12] on icon "button" at bounding box center [967, 12] width 8 height 8
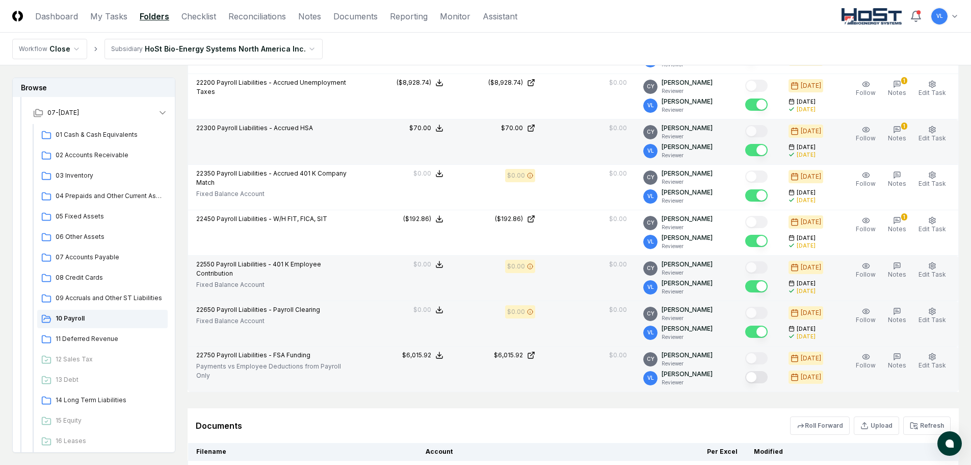
click at [762, 378] on button "Mark complete" at bounding box center [756, 377] width 22 height 12
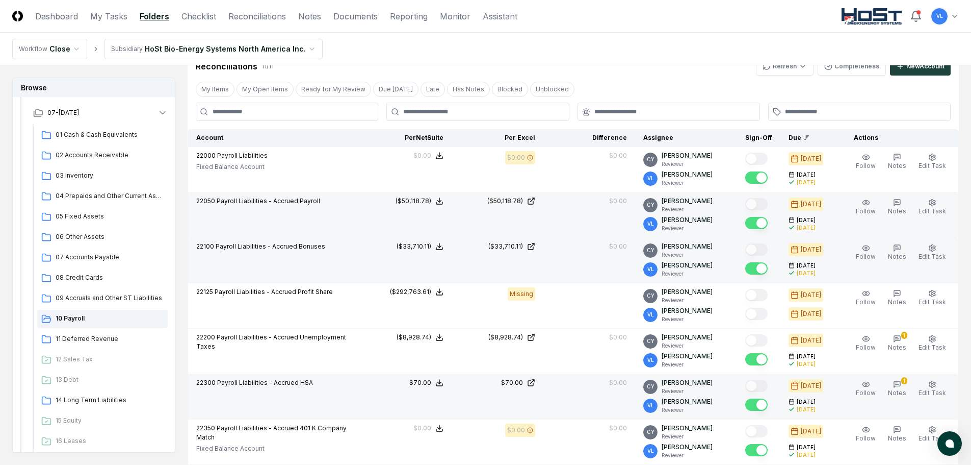
scroll to position [204, 0]
click at [105, 342] on span "11 Deferred Revenue" at bounding box center [110, 338] width 108 height 9
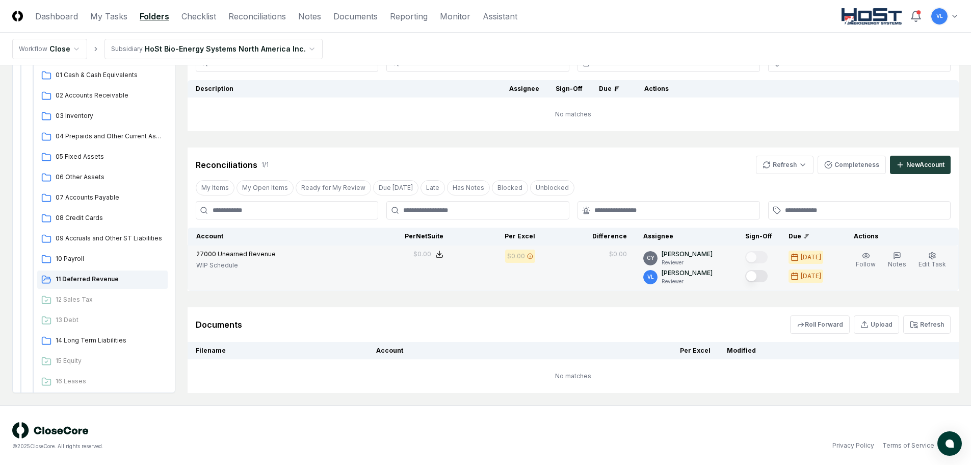
scroll to position [95, 0]
click at [763, 277] on button "Mark complete" at bounding box center [756, 274] width 22 height 12
click at [93, 340] on span "14 Long Term Liabilities" at bounding box center [110, 338] width 108 height 9
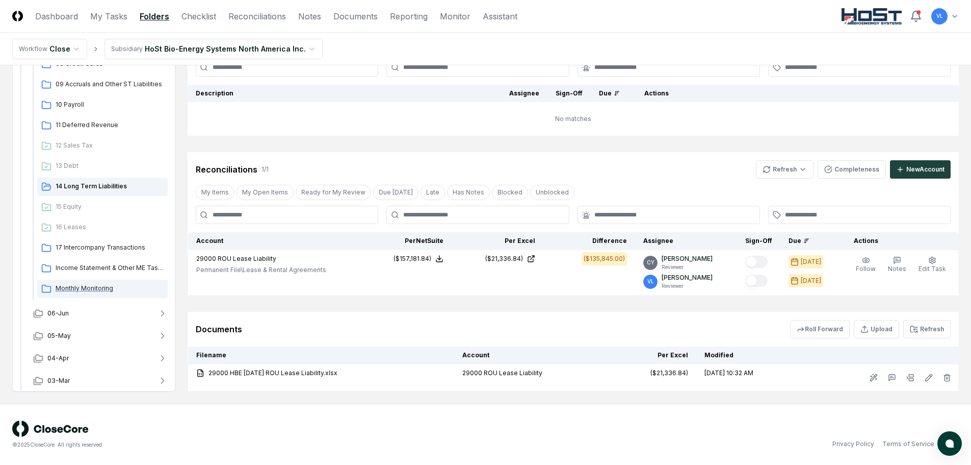
scroll to position [306, 0]
click at [96, 246] on span "17 Intercompany Transactions" at bounding box center [110, 246] width 108 height 9
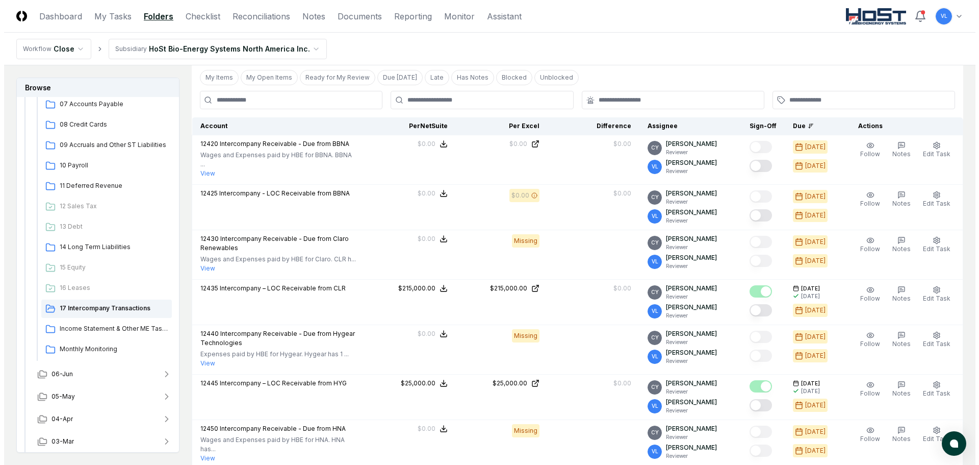
scroll to position [255, 0]
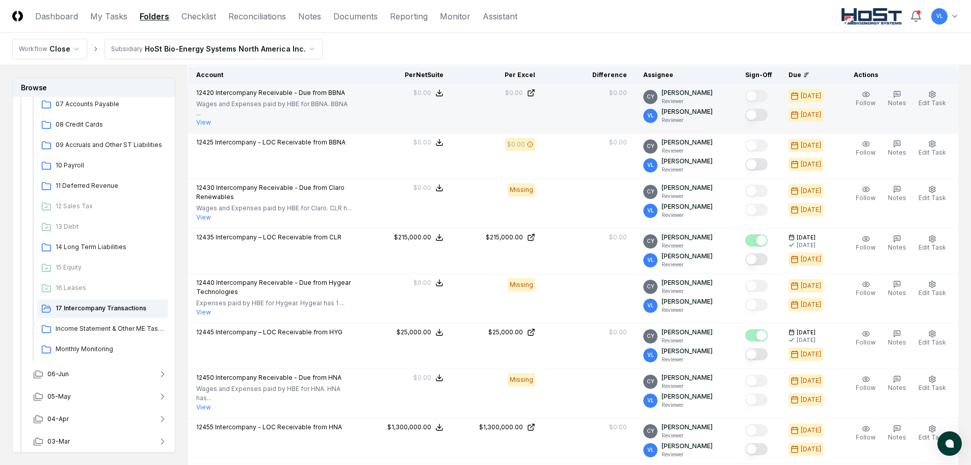
click at [759, 117] on button "Mark complete" at bounding box center [756, 115] width 22 height 12
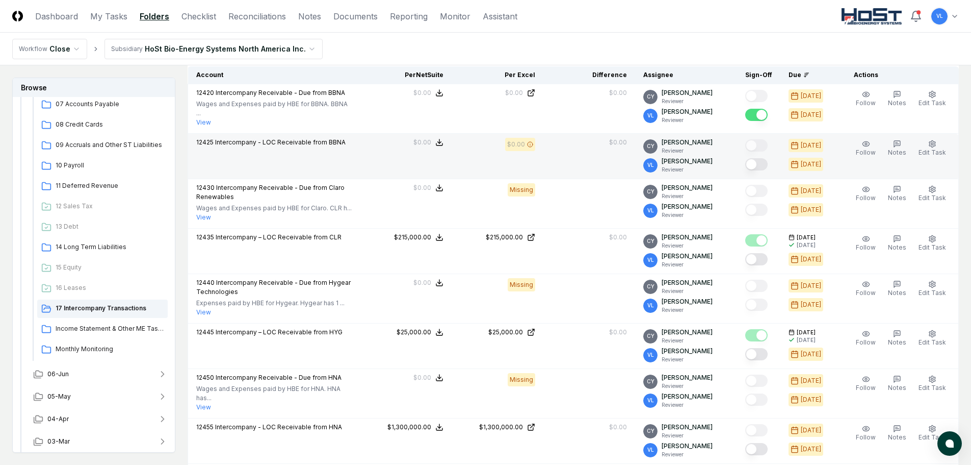
click at [761, 161] on button "Mark complete" at bounding box center [756, 164] width 22 height 12
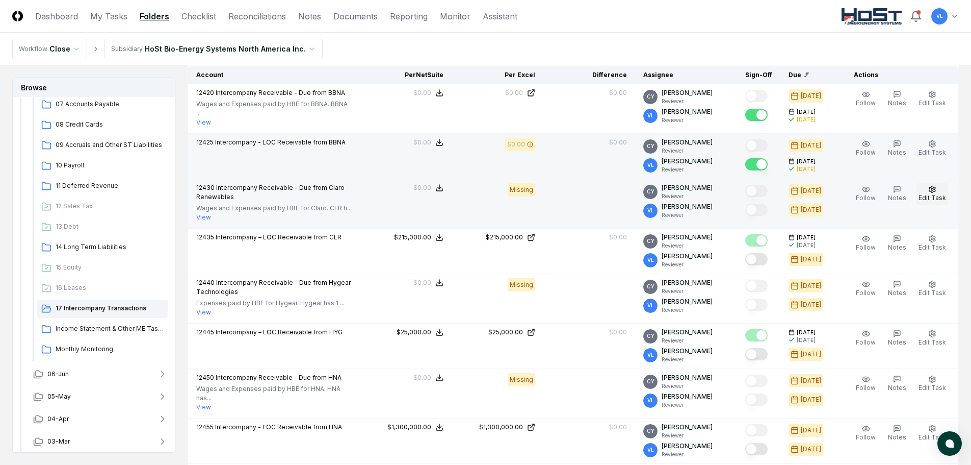
click at [931, 194] on span "Edit Task" at bounding box center [933, 198] width 28 height 8
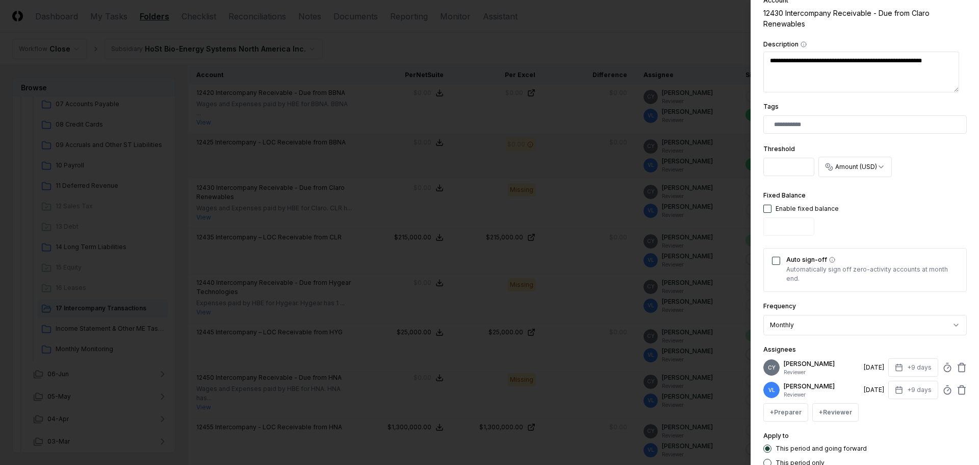
scroll to position [204, 0]
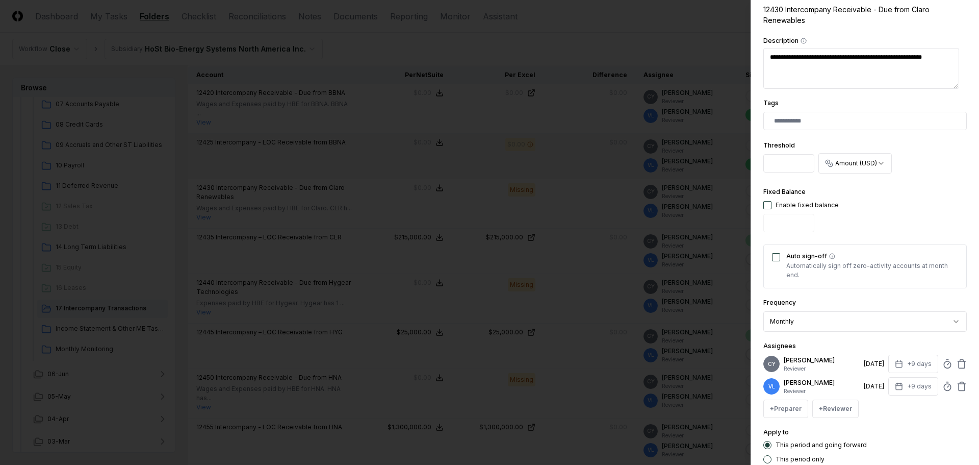
click at [767, 205] on button "button" at bounding box center [767, 205] width 8 height 8
type input "*"
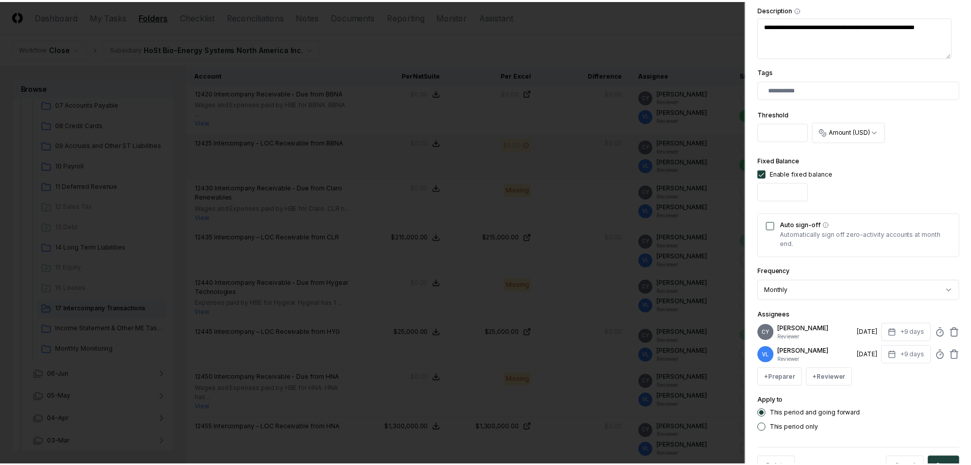
scroll to position [268, 0]
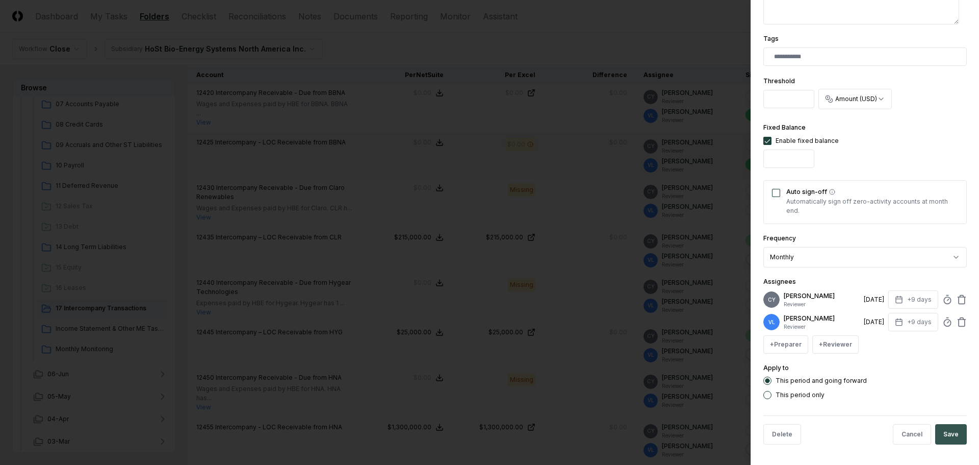
click at [944, 431] on button "Save" at bounding box center [951, 434] width 32 height 20
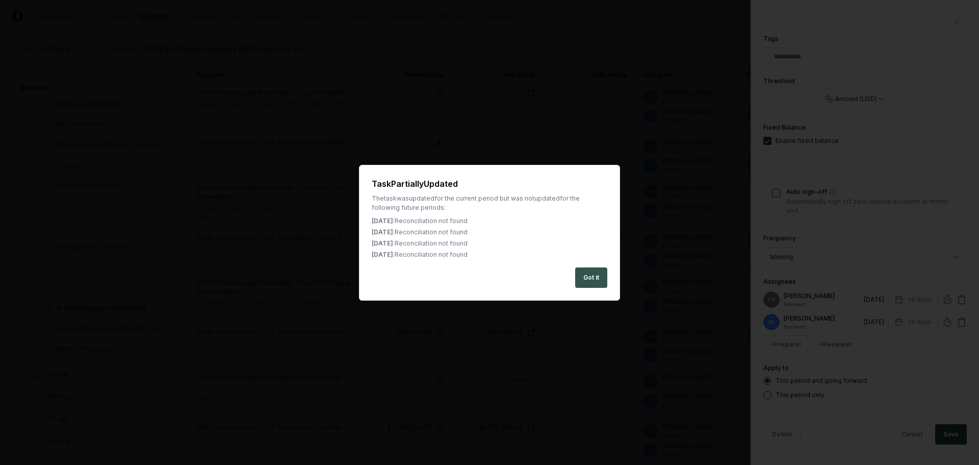
click at [600, 275] on button "Got it" at bounding box center [591, 277] width 32 height 20
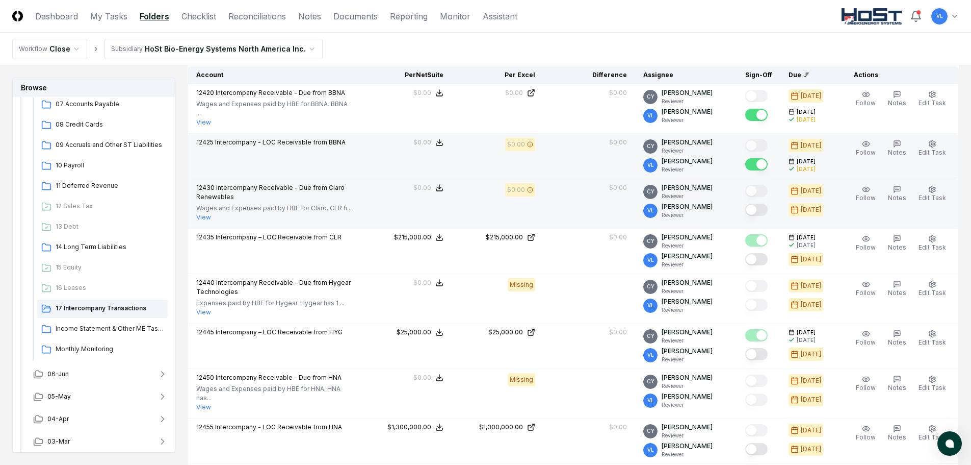
click at [761, 203] on button "Mark complete" at bounding box center [756, 209] width 22 height 12
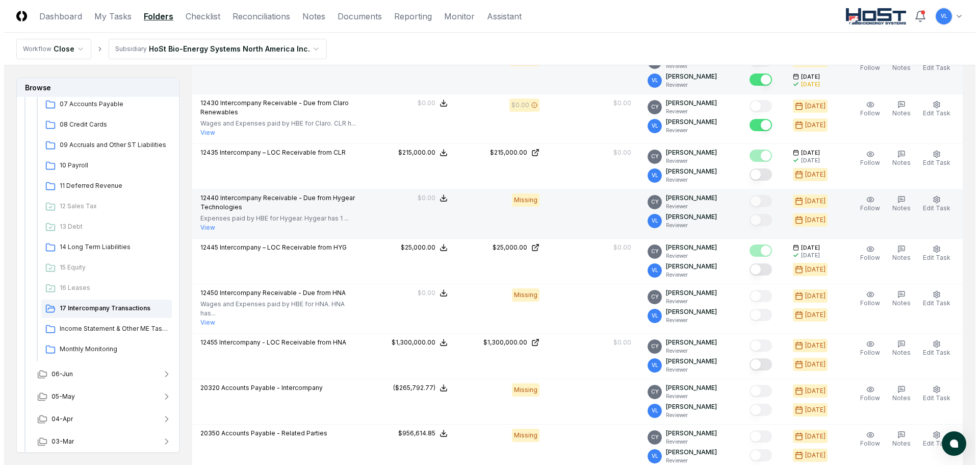
scroll to position [357, 0]
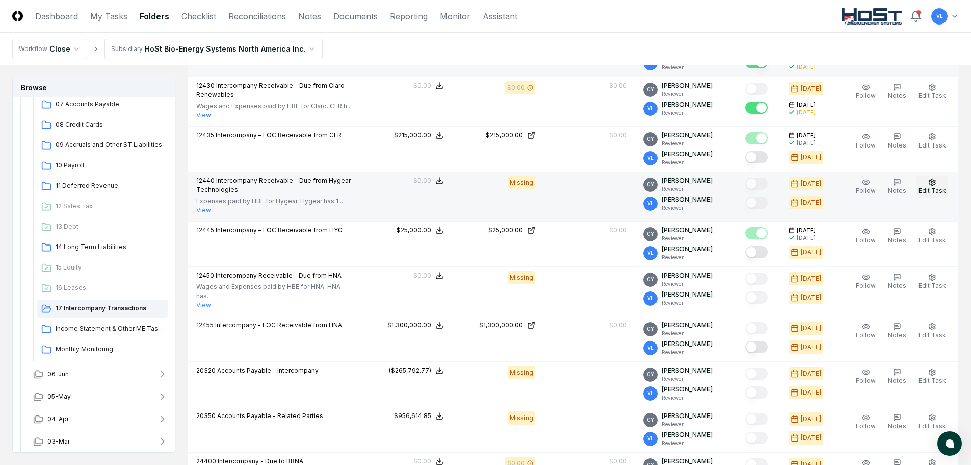
click at [935, 181] on icon "button" at bounding box center [933, 182] width 8 height 8
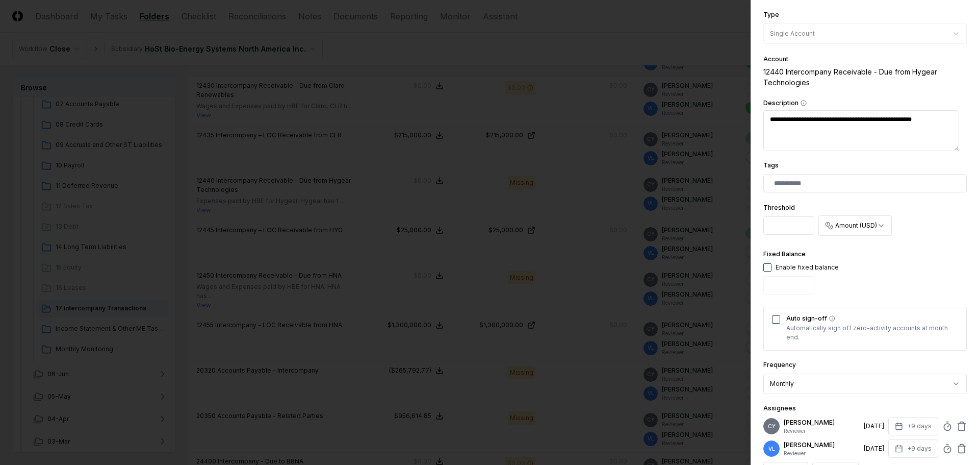
scroll to position [153, 0]
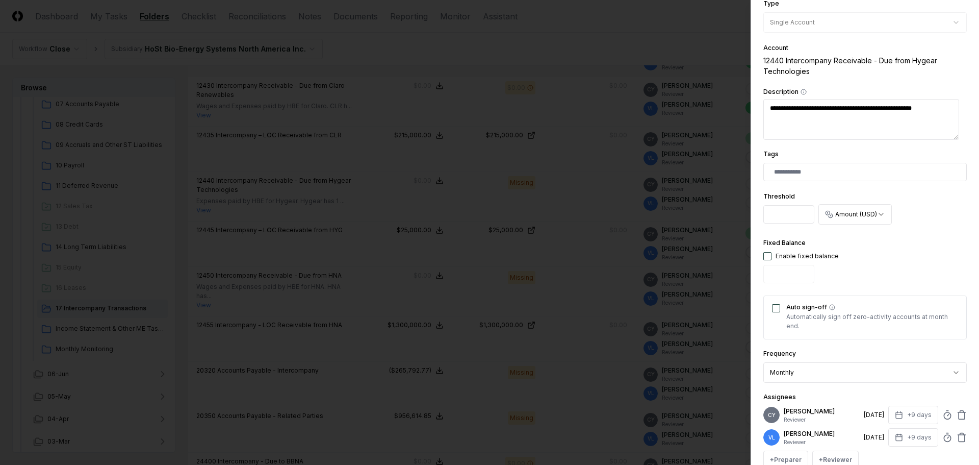
click at [768, 255] on button "button" at bounding box center [767, 256] width 8 height 8
type input "*"
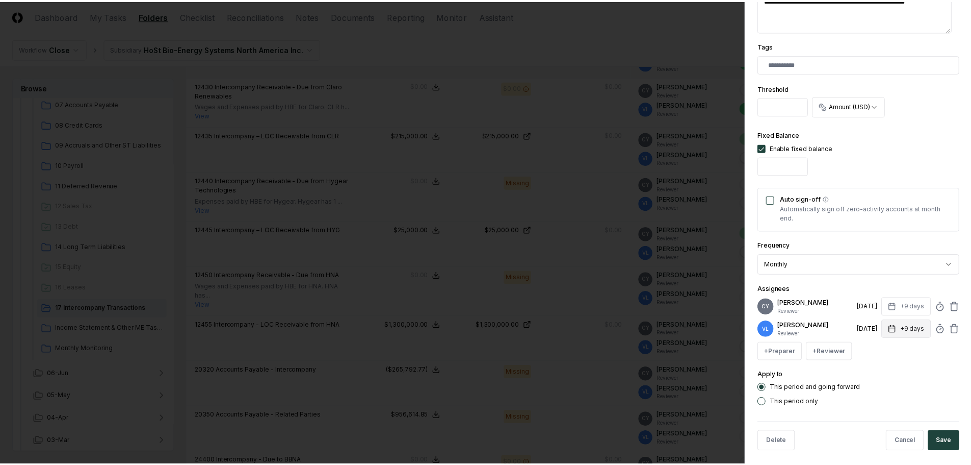
scroll to position [268, 0]
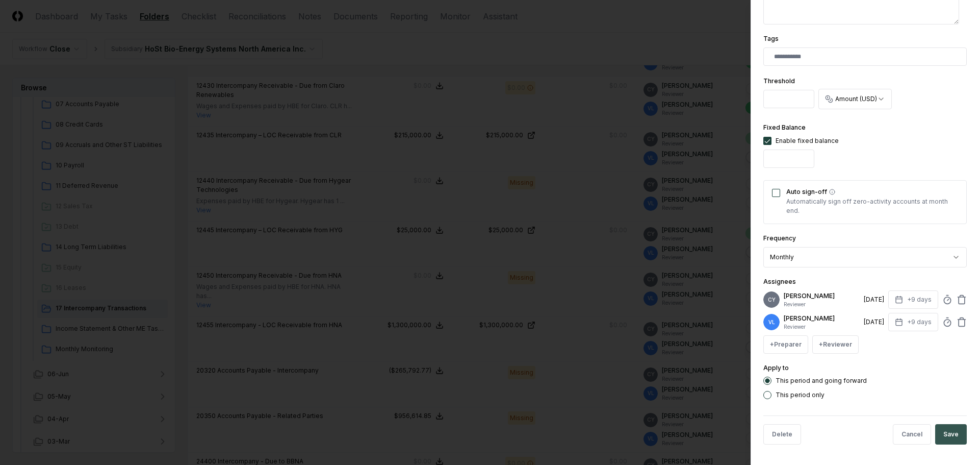
click at [945, 435] on button "Save" at bounding box center [951, 434] width 32 height 20
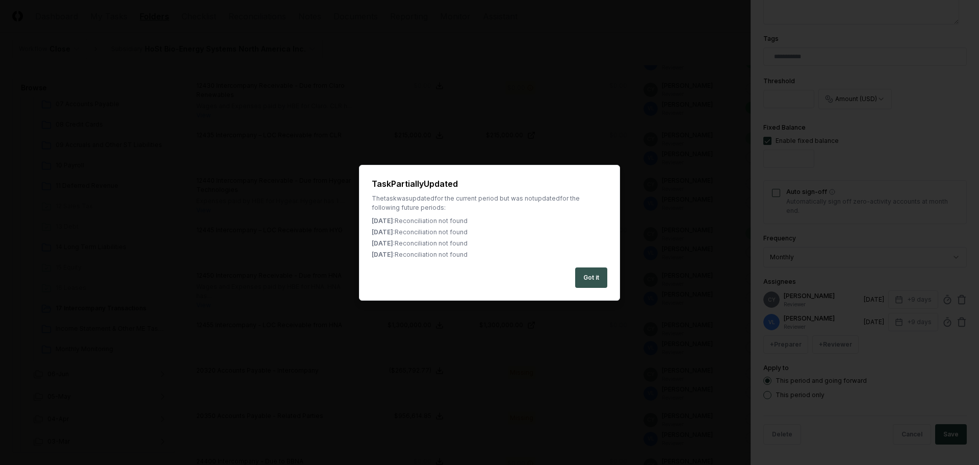
click at [587, 280] on button "Got it" at bounding box center [591, 277] width 32 height 20
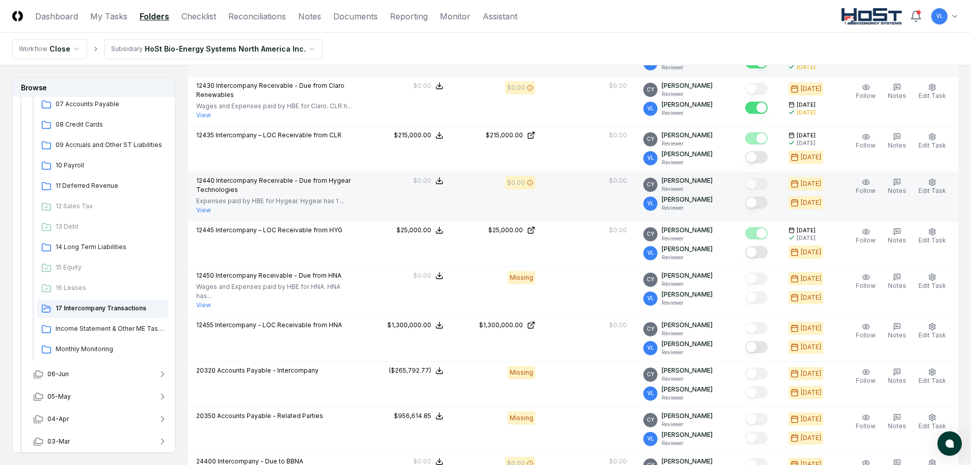
click at [763, 203] on button "Mark complete" at bounding box center [756, 202] width 22 height 12
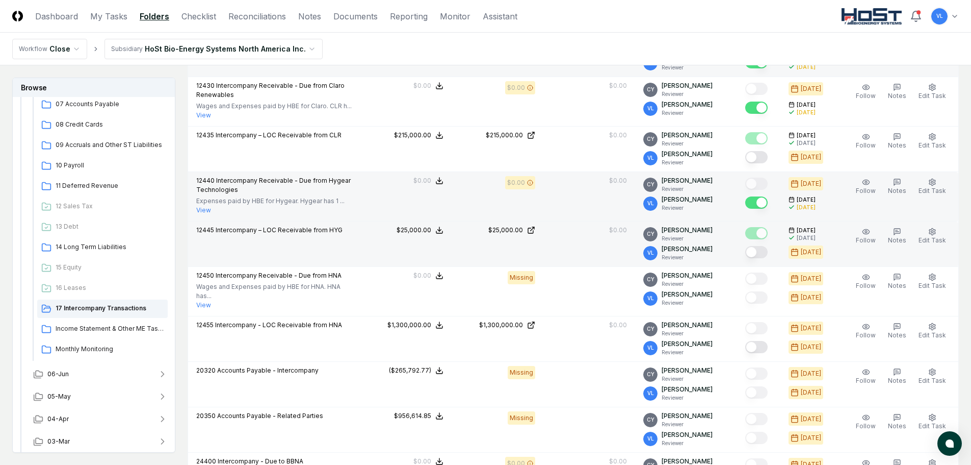
click at [764, 247] on button "Mark complete" at bounding box center [756, 252] width 22 height 12
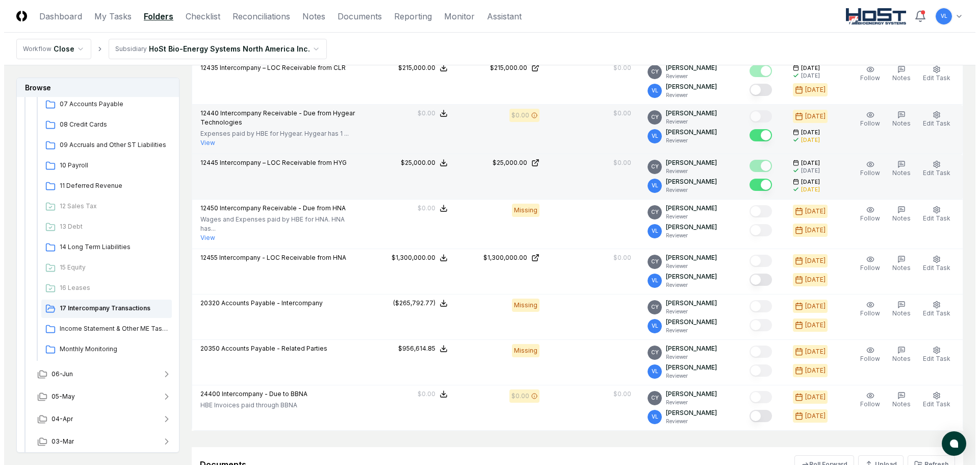
scroll to position [459, 0]
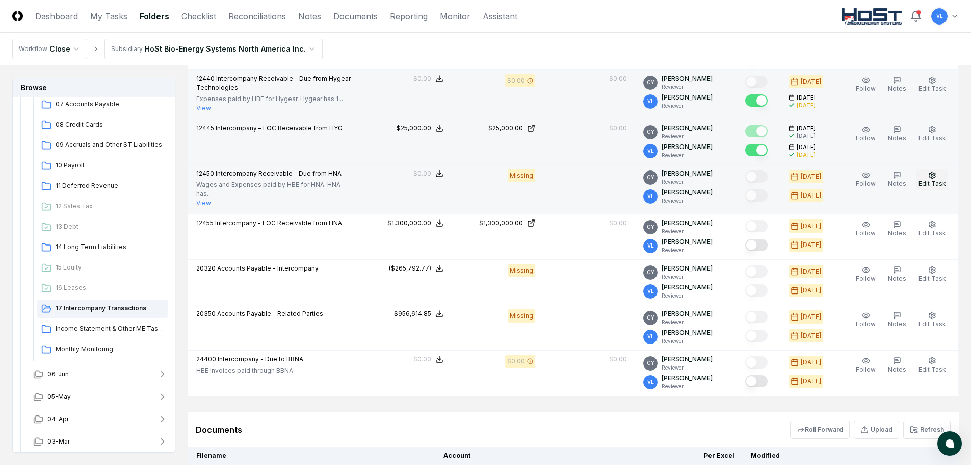
click at [931, 179] on span "Edit Task" at bounding box center [933, 183] width 28 height 8
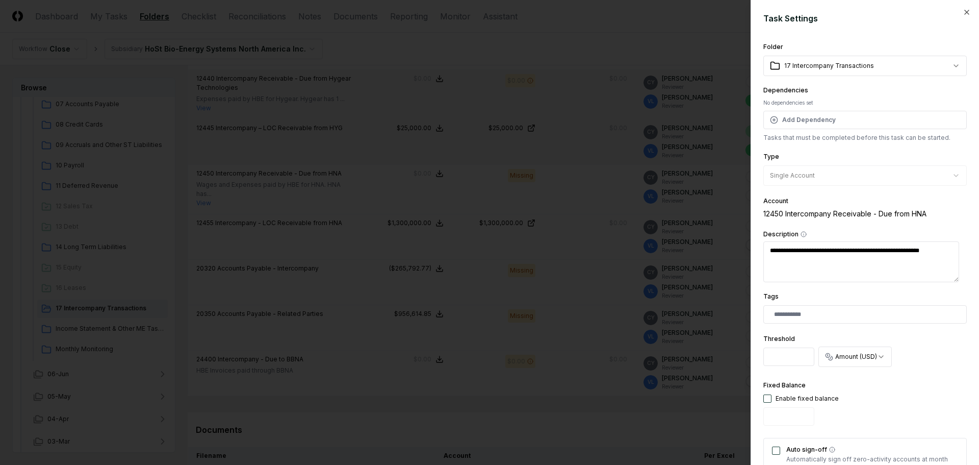
click at [768, 398] on button "button" at bounding box center [767, 398] width 8 height 8
type input "*"
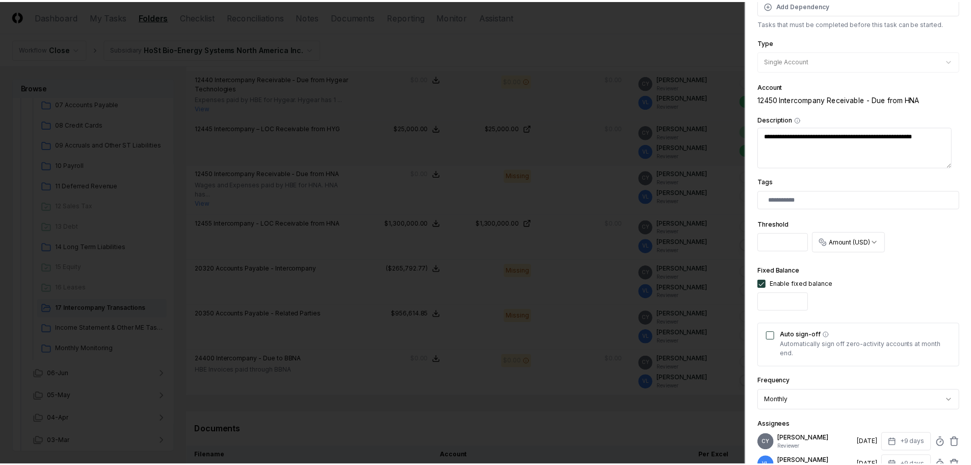
scroll to position [255, 0]
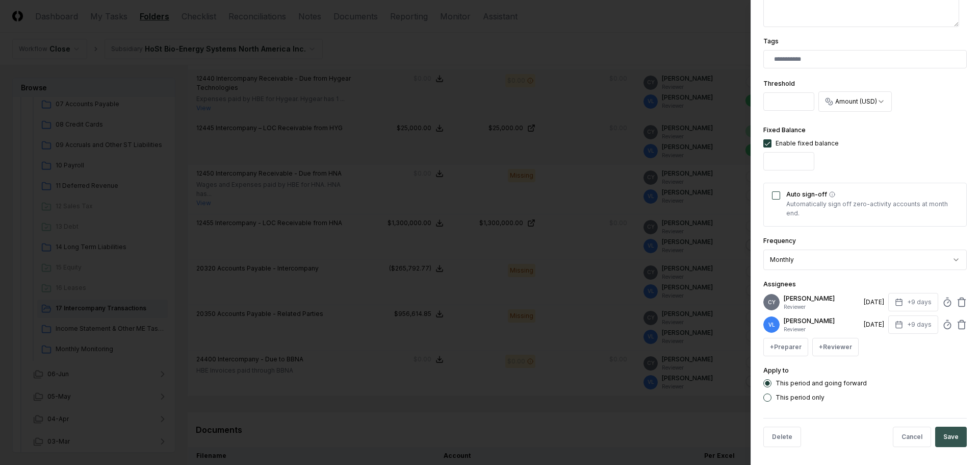
click at [947, 435] on button "Save" at bounding box center [951, 436] width 32 height 20
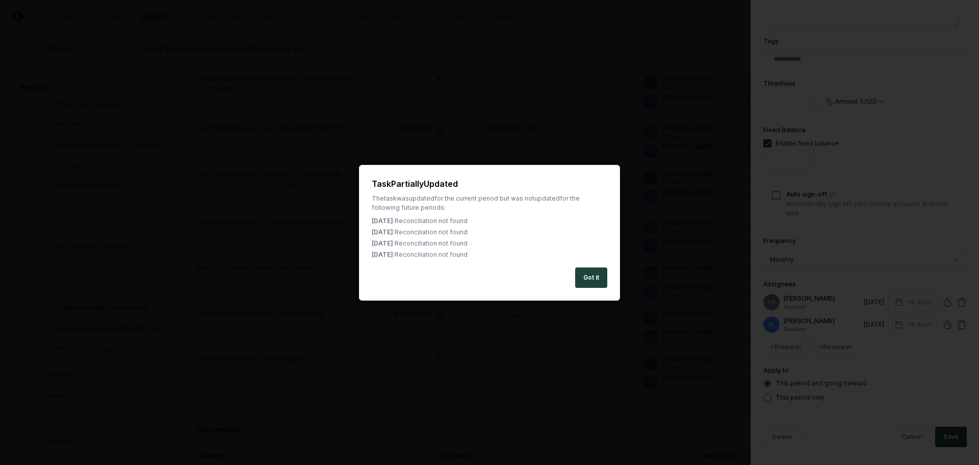
click at [601, 280] on button "Got it" at bounding box center [591, 277] width 32 height 20
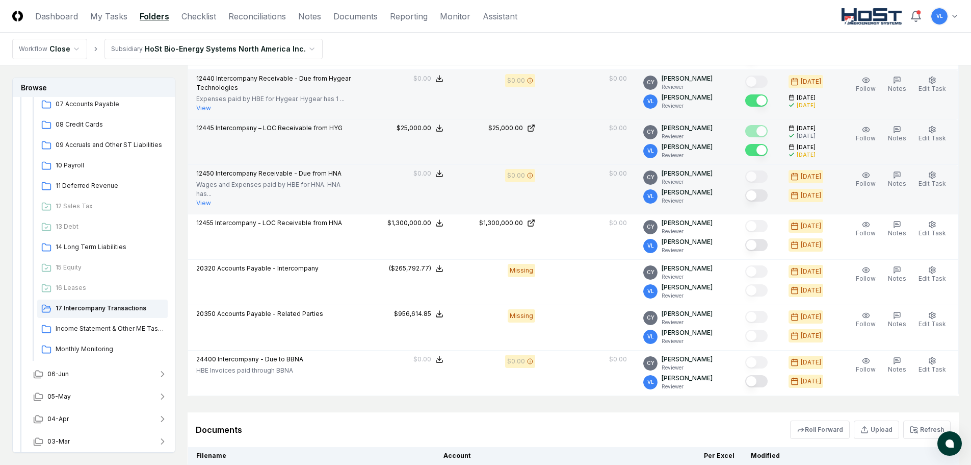
click at [763, 190] on button "Mark complete" at bounding box center [756, 195] width 22 height 12
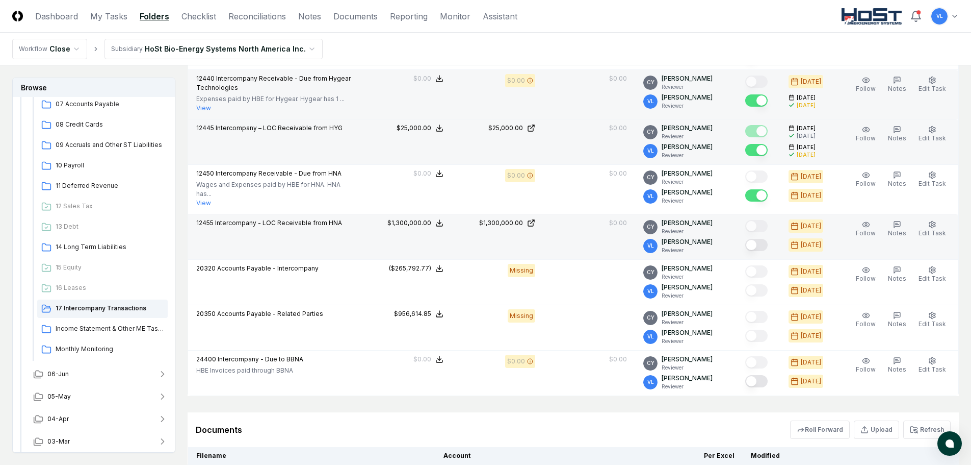
click at [762, 239] on button "Mark complete" at bounding box center [756, 245] width 22 height 12
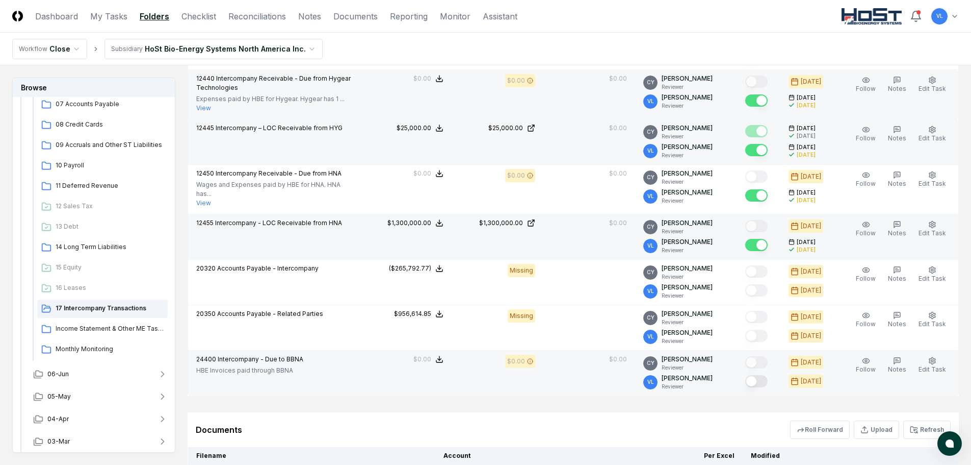
click at [763, 375] on button "Mark complete" at bounding box center [756, 381] width 22 height 12
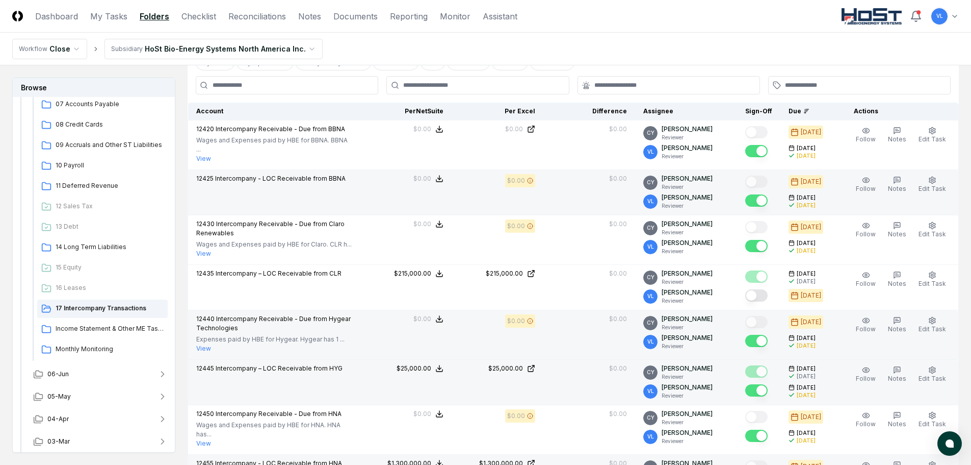
scroll to position [204, 0]
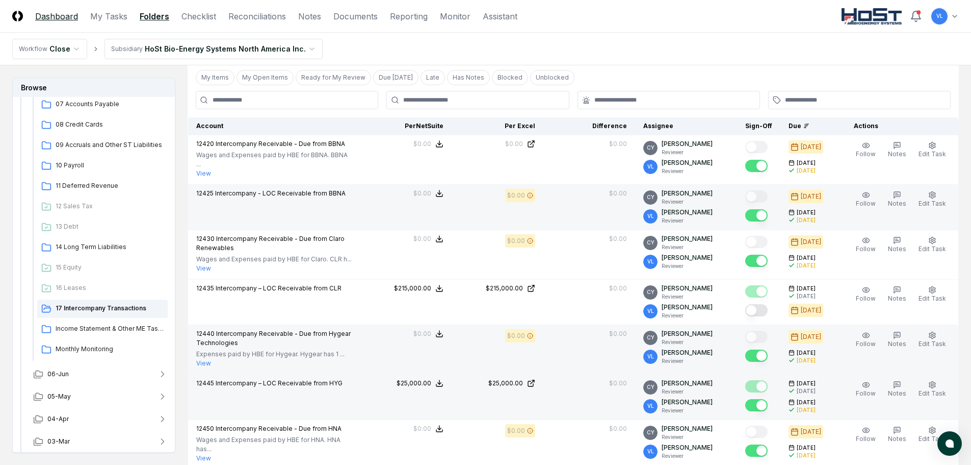
click at [52, 11] on header "CloseCore Dashboard My Tasks Folders Checklist Reconciliations Notes Documents …" at bounding box center [485, 16] width 971 height 33
click at [57, 16] on link "Dashboard" at bounding box center [56, 16] width 43 height 12
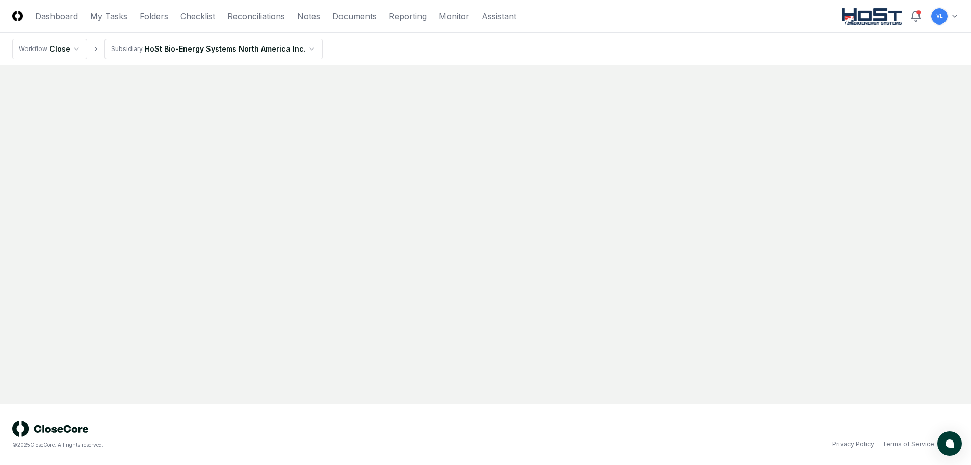
scroll to position [0, 0]
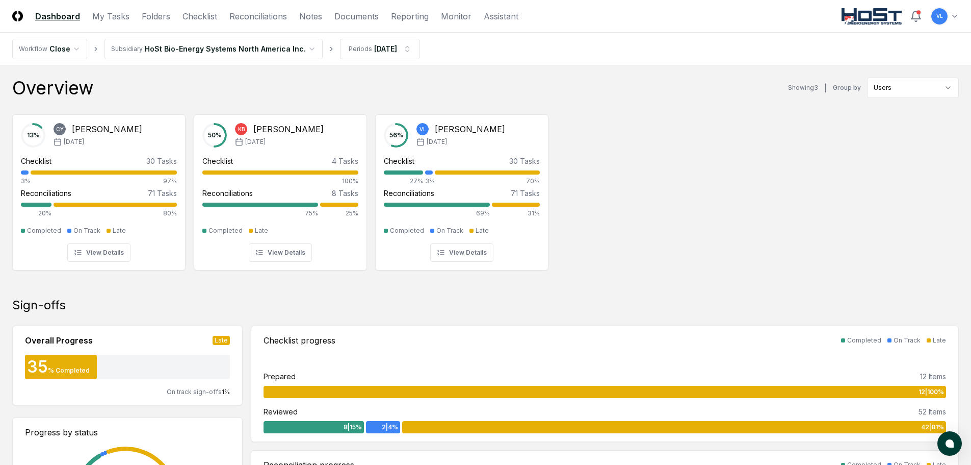
click at [783, 212] on div "13 % [PERSON_NAME] [DATE] Checklist 30 Tasks 3% 97% Reconciliations 71 Tasks 20…" at bounding box center [485, 191] width 971 height 170
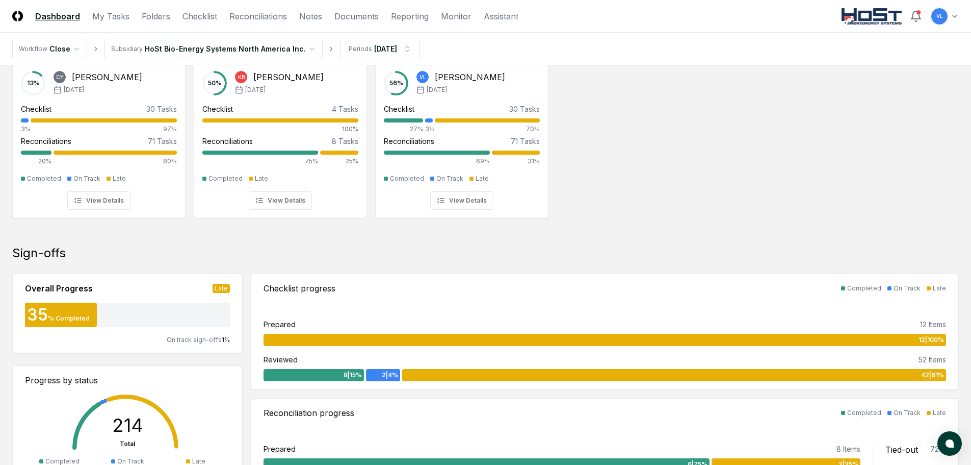
scroll to position [51, 0]
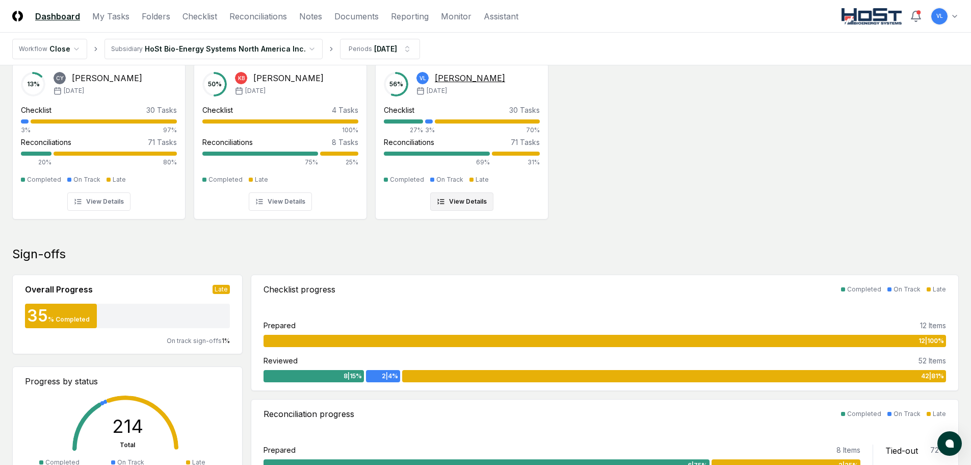
click at [524, 153] on div at bounding box center [516, 153] width 48 height 4
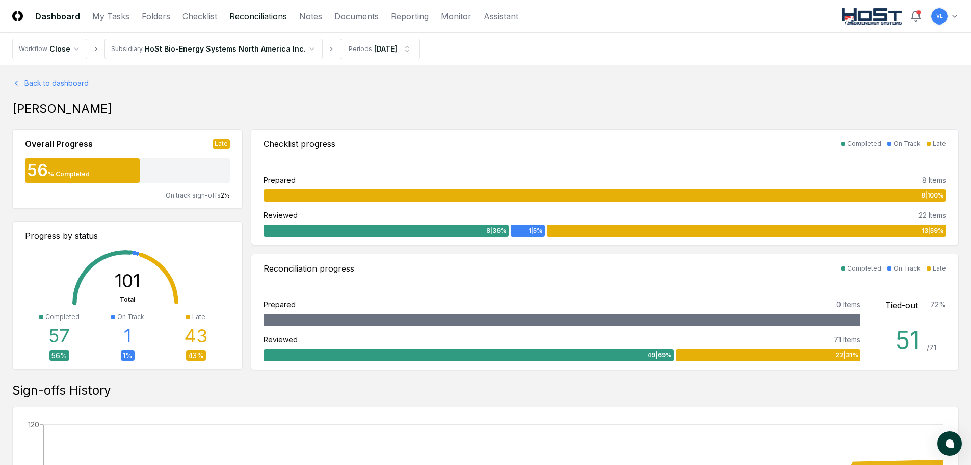
click at [261, 19] on link "Reconciliations" at bounding box center [258, 16] width 58 height 12
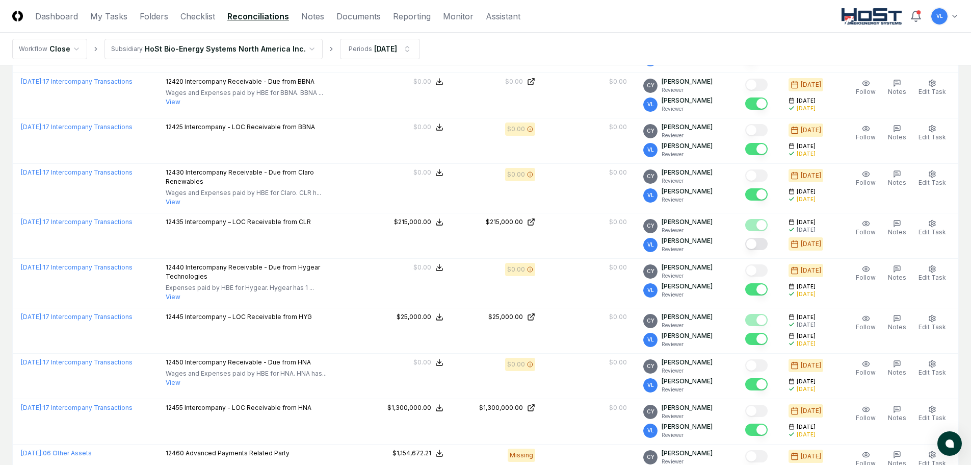
scroll to position [765, 0]
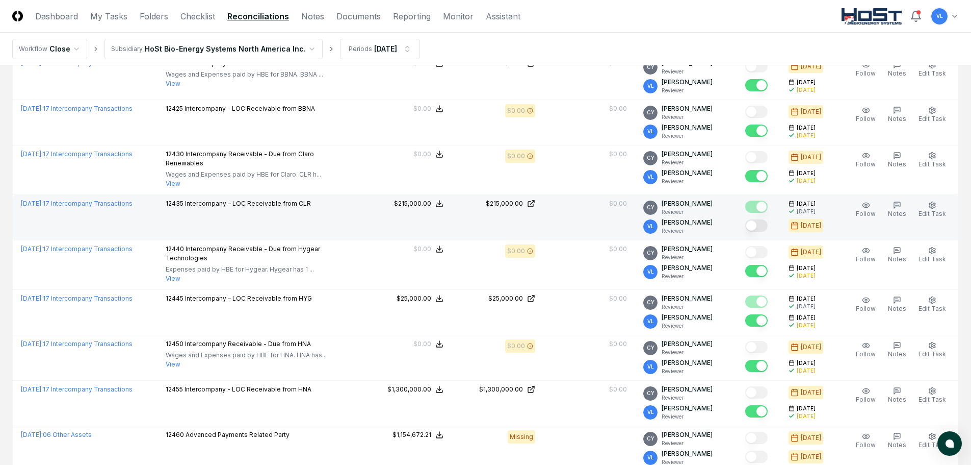
click at [766, 222] on button "Mark complete" at bounding box center [756, 225] width 22 height 12
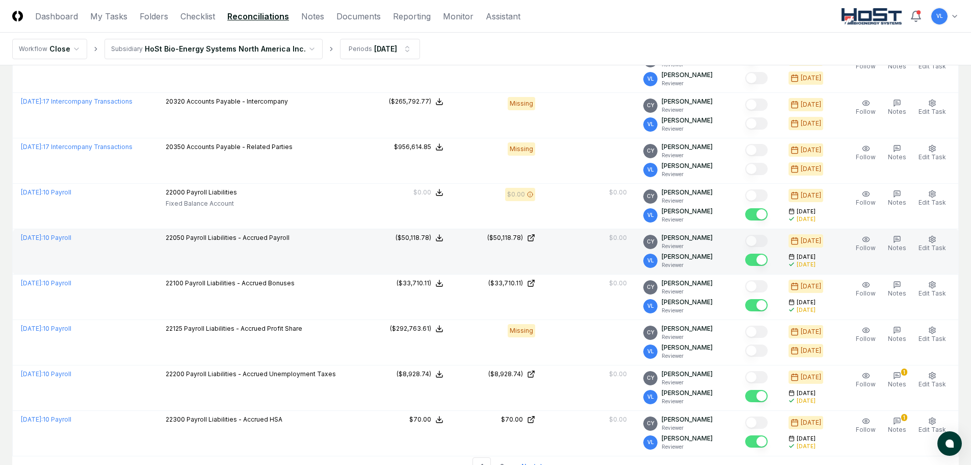
scroll to position [2193, 0]
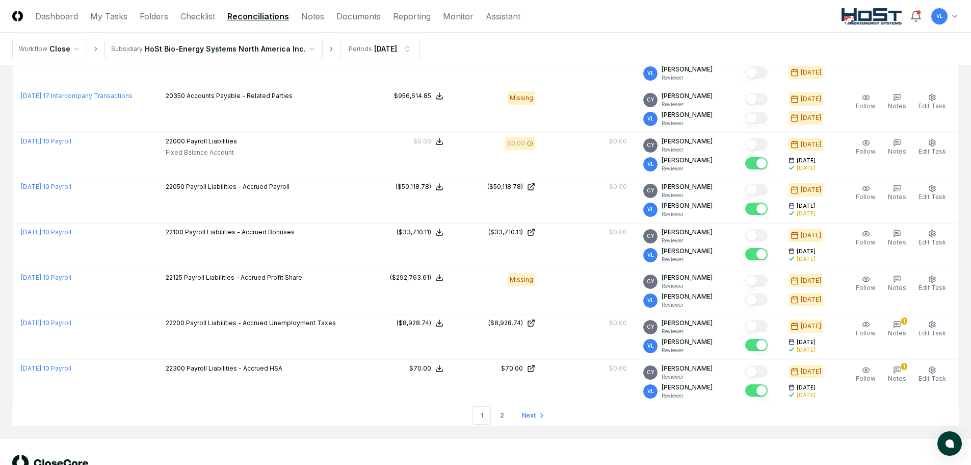
click at [529, 410] on span "Next" at bounding box center [529, 414] width 14 height 9
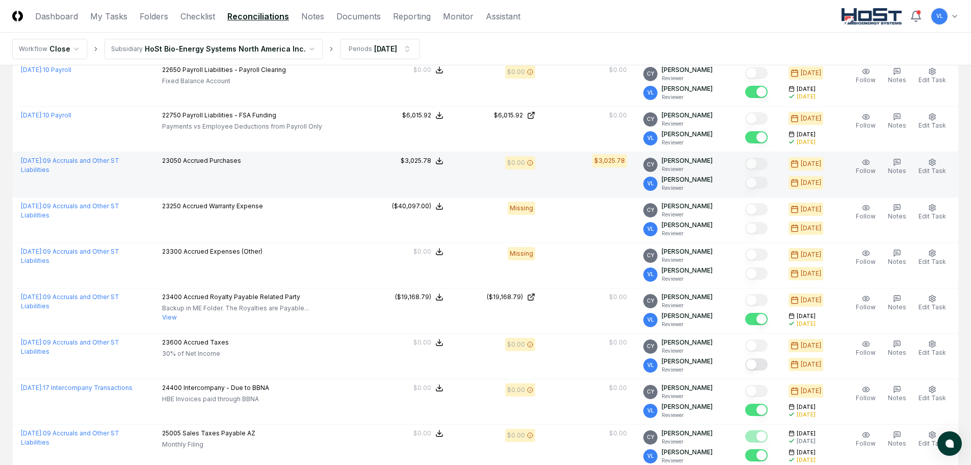
scroll to position [306, 0]
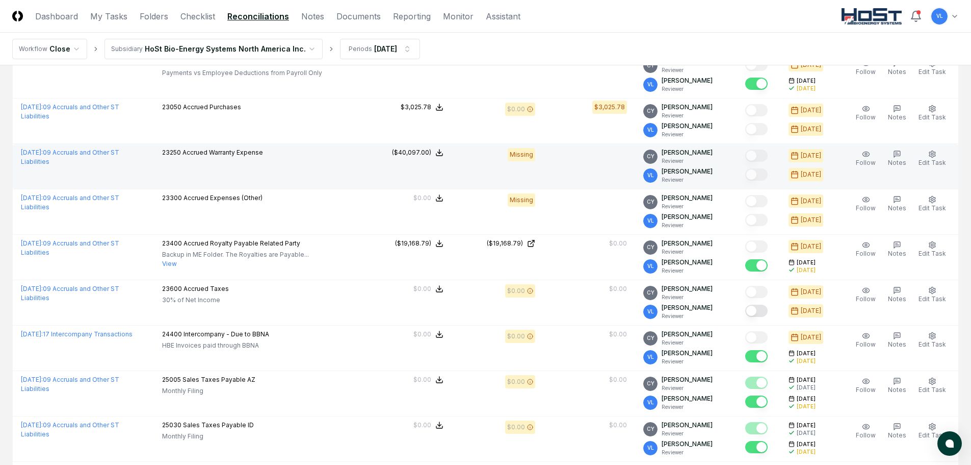
click at [900, 185] on td "Follow Notes Edit Task More" at bounding box center [898, 166] width 121 height 45
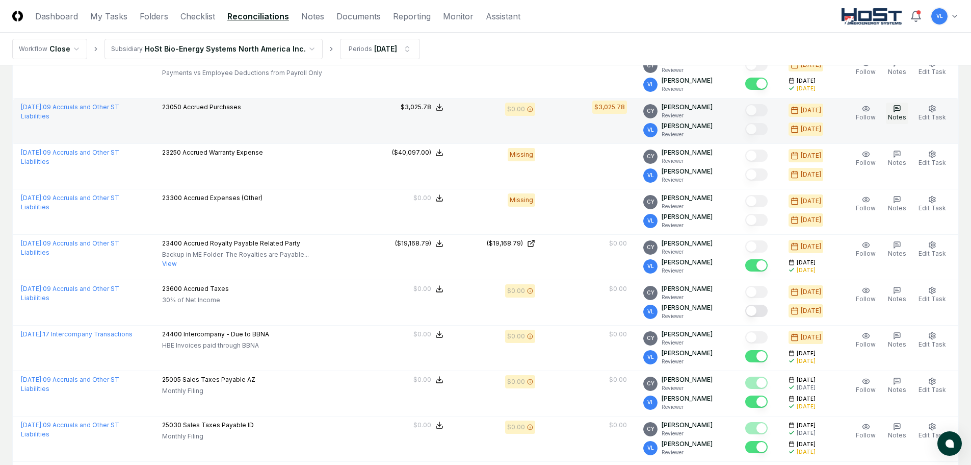
click at [900, 118] on span "Notes" at bounding box center [897, 117] width 18 height 8
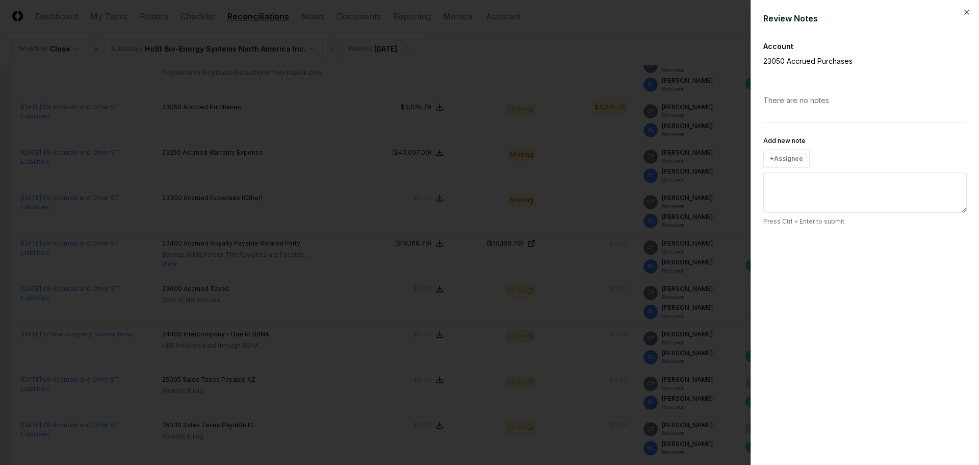
click at [826, 178] on textarea "Add new note" at bounding box center [864, 192] width 203 height 41
paste textarea "**********"
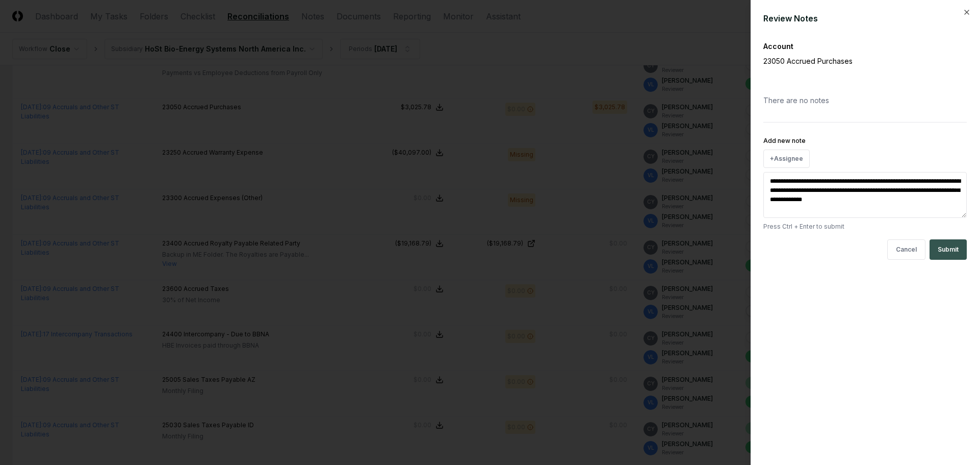
type textarea "**********"
click at [948, 248] on button "Submit" at bounding box center [948, 249] width 37 height 20
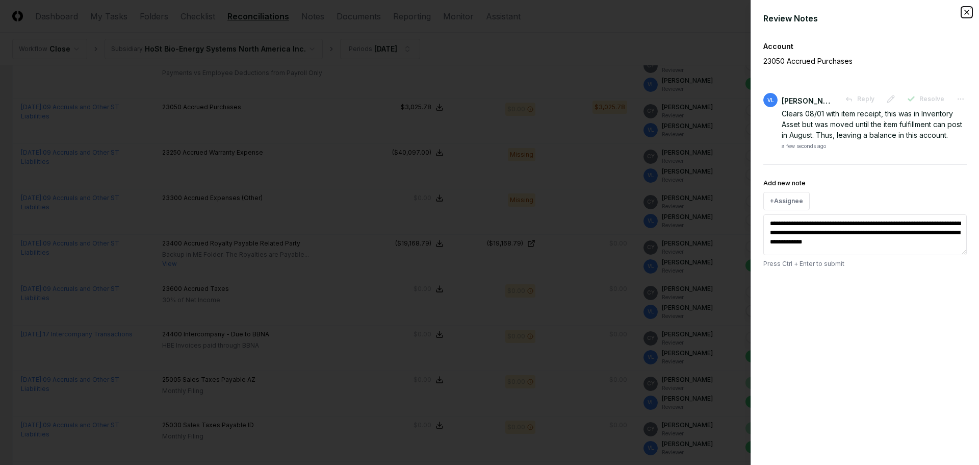
click at [966, 13] on icon "button" at bounding box center [967, 12] width 4 height 4
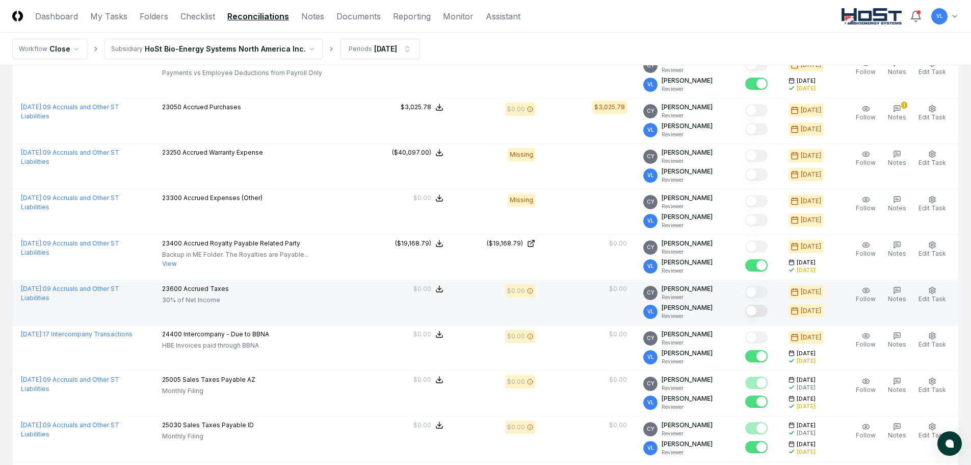
scroll to position [0, 0]
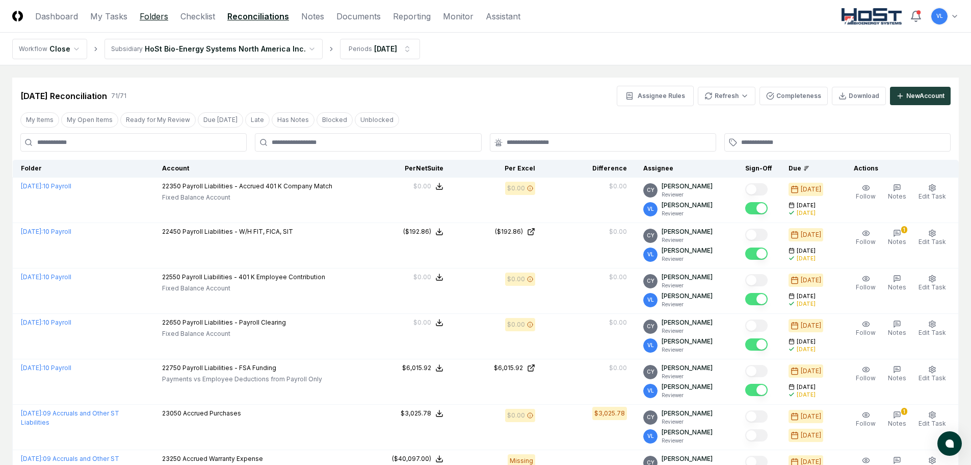
click at [163, 20] on link "Folders" at bounding box center [154, 16] width 29 height 12
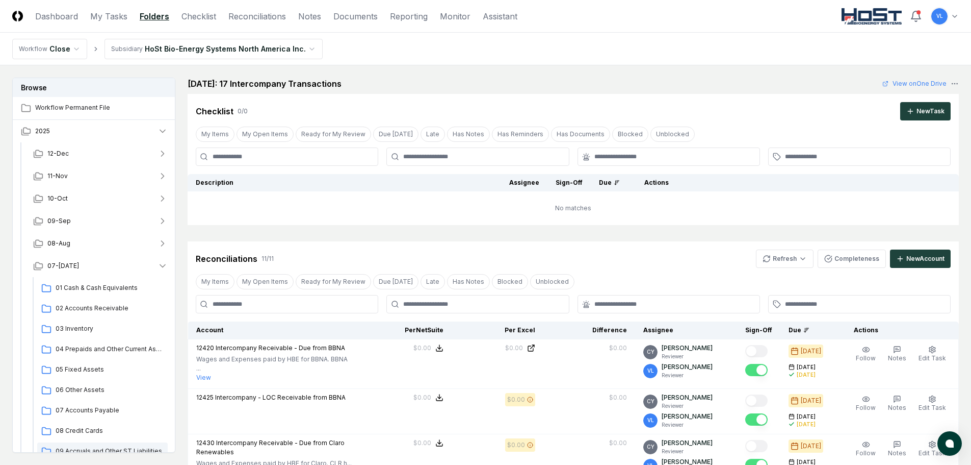
click at [96, 448] on span "09 Accruals and Other ST Liabilities" at bounding box center [110, 450] width 108 height 9
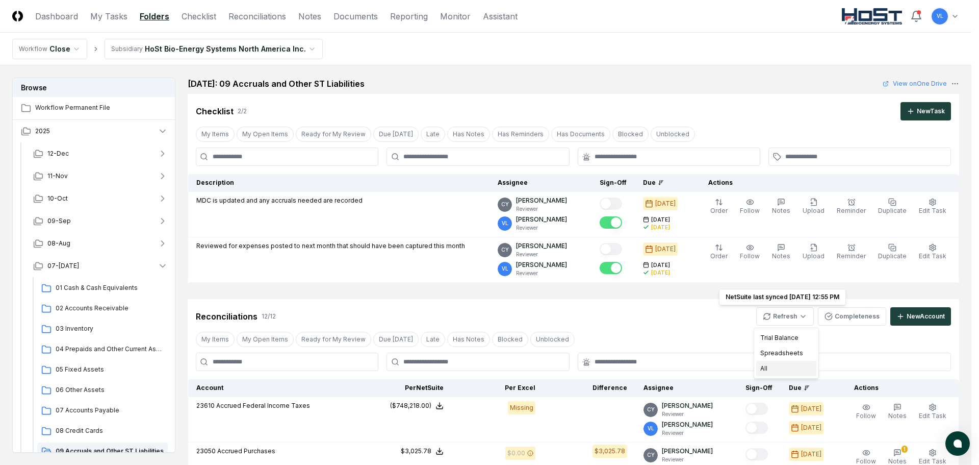
click at [772, 372] on div "All" at bounding box center [786, 368] width 60 height 15
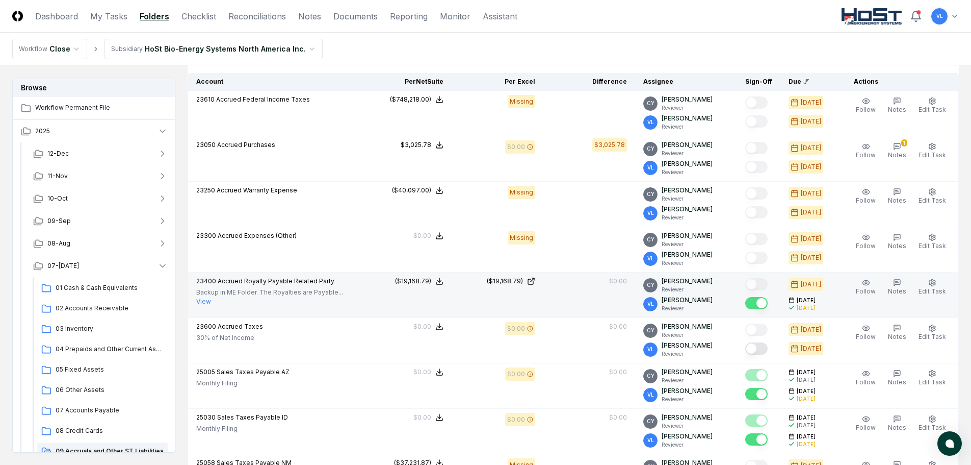
scroll to position [357, 0]
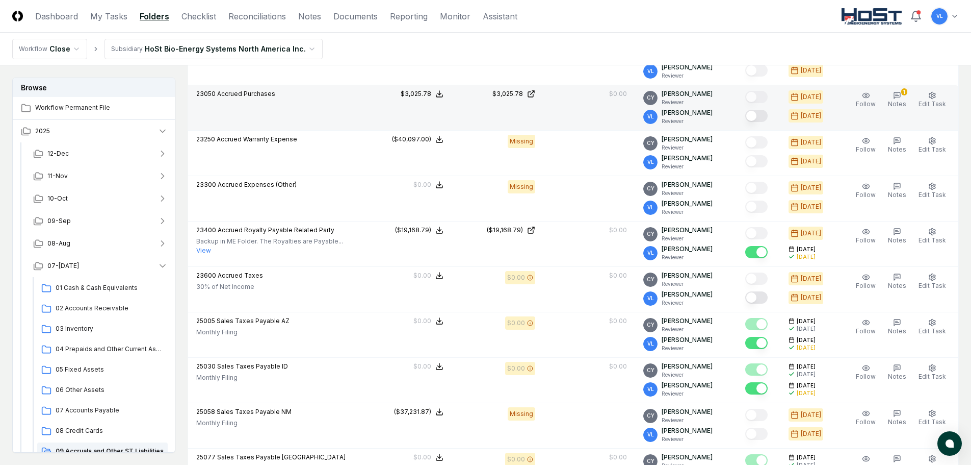
click at [765, 118] on button "Mark complete" at bounding box center [756, 116] width 22 height 12
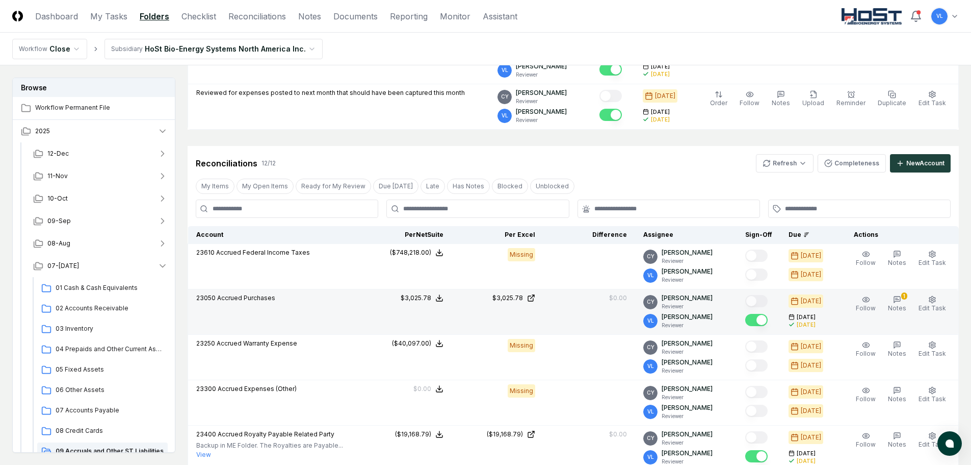
scroll to position [0, 0]
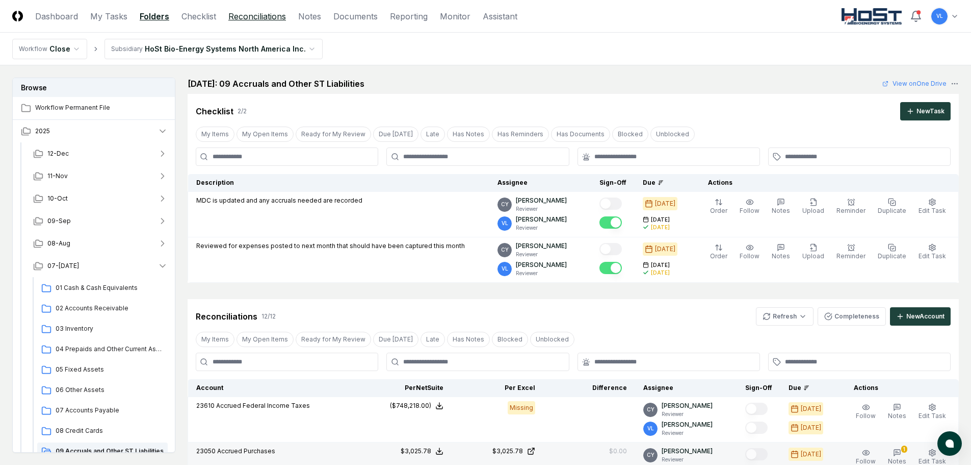
click at [251, 16] on link "Reconciliations" at bounding box center [257, 16] width 58 height 12
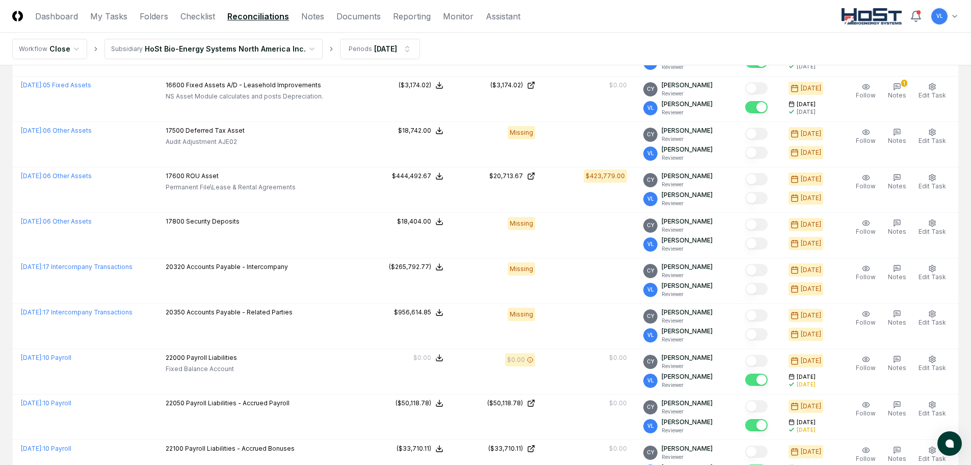
scroll to position [2040, 0]
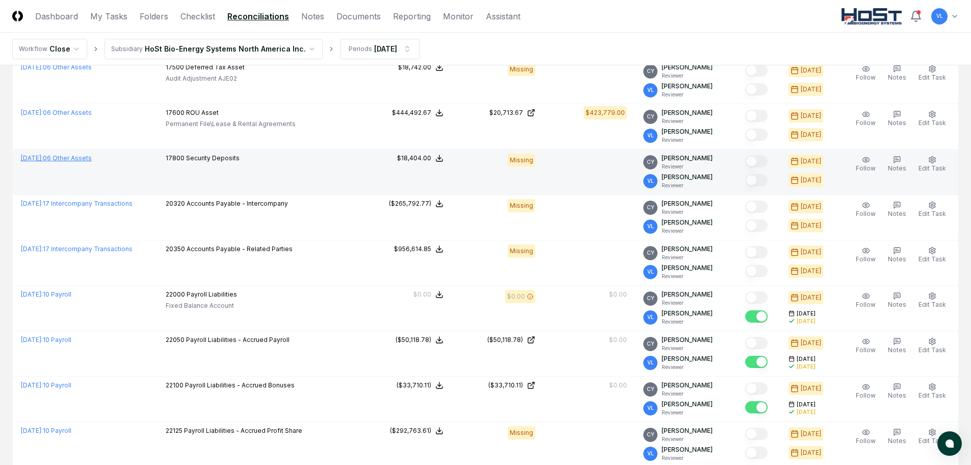
click at [86, 156] on link "[DATE] : 06 Other Assets" at bounding box center [56, 158] width 71 height 8
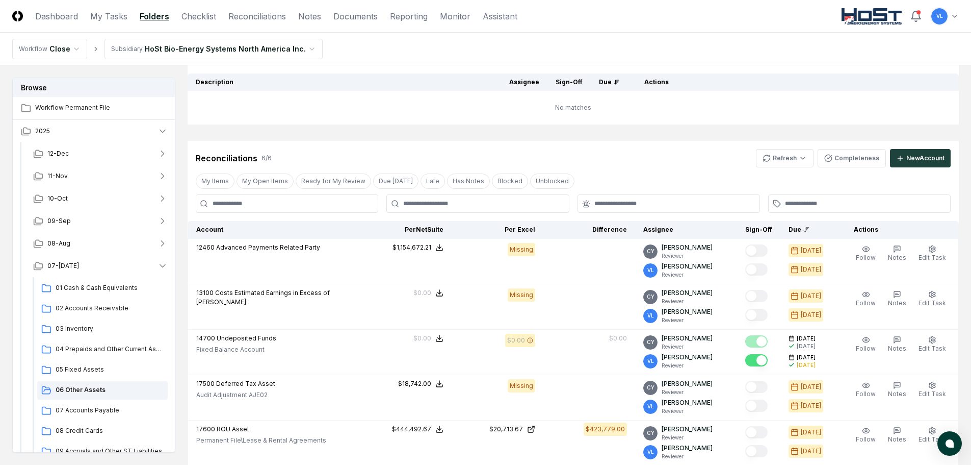
scroll to position [0, 0]
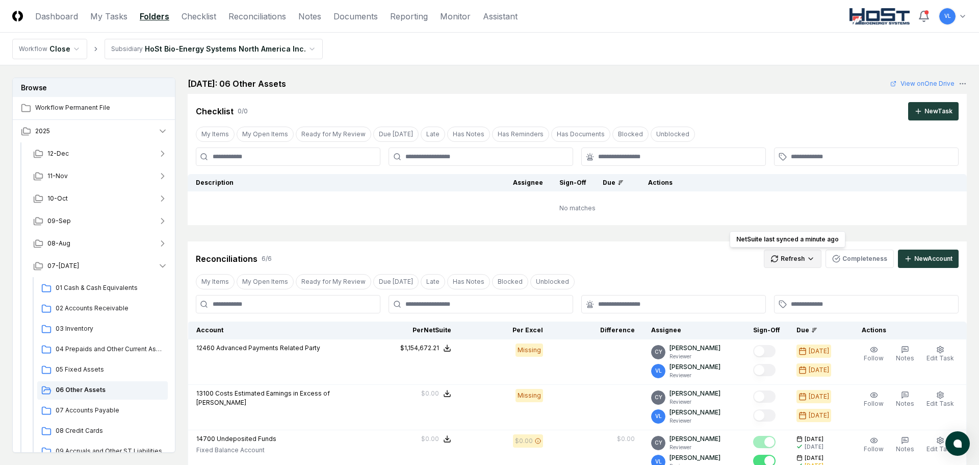
click at [791, 258] on html "CloseCore Dashboard My Tasks Folders Checklist Reconciliations Notes Documents …" at bounding box center [489, 390] width 979 height 781
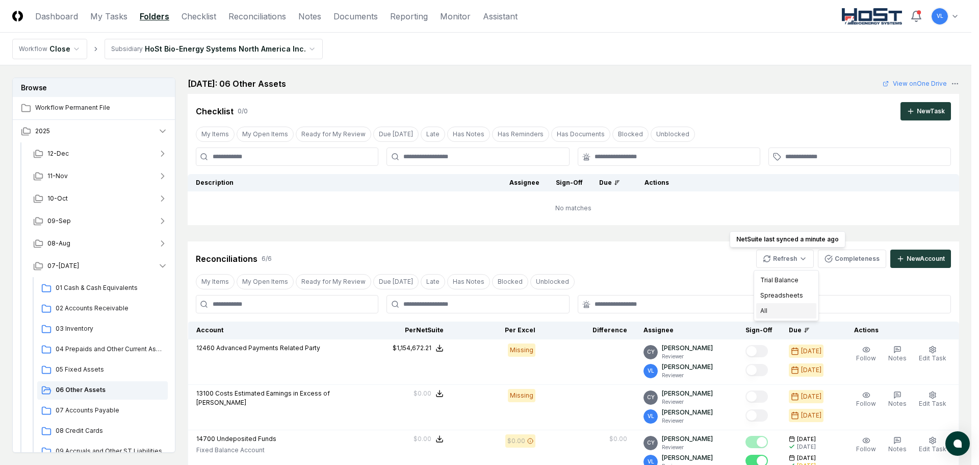
click at [773, 310] on div "All" at bounding box center [786, 310] width 60 height 15
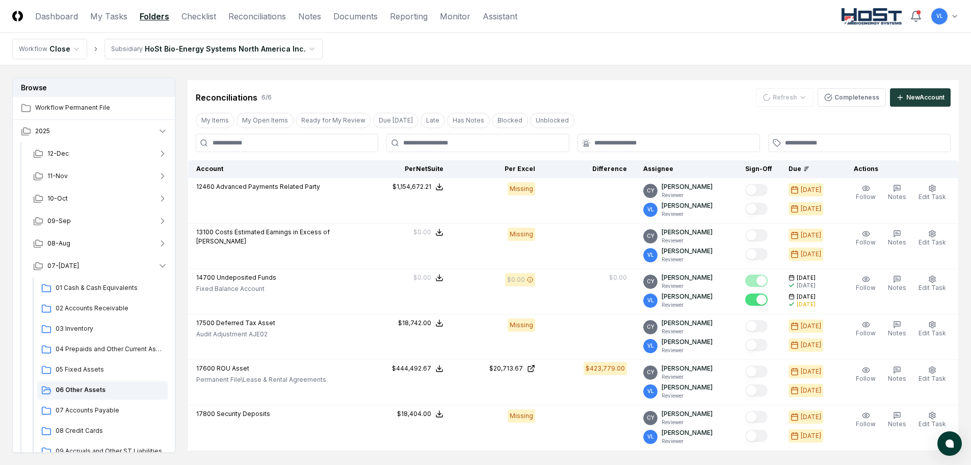
scroll to position [204, 0]
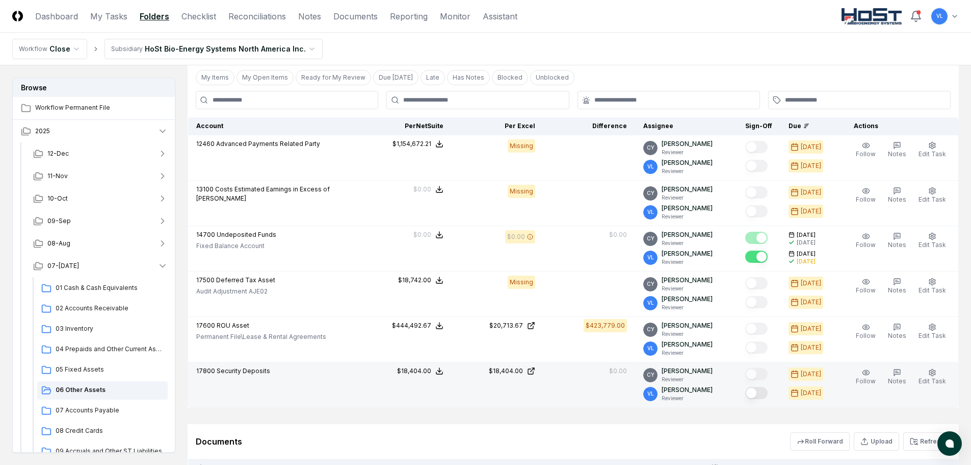
click at [768, 392] on button "Mark complete" at bounding box center [756, 393] width 22 height 12
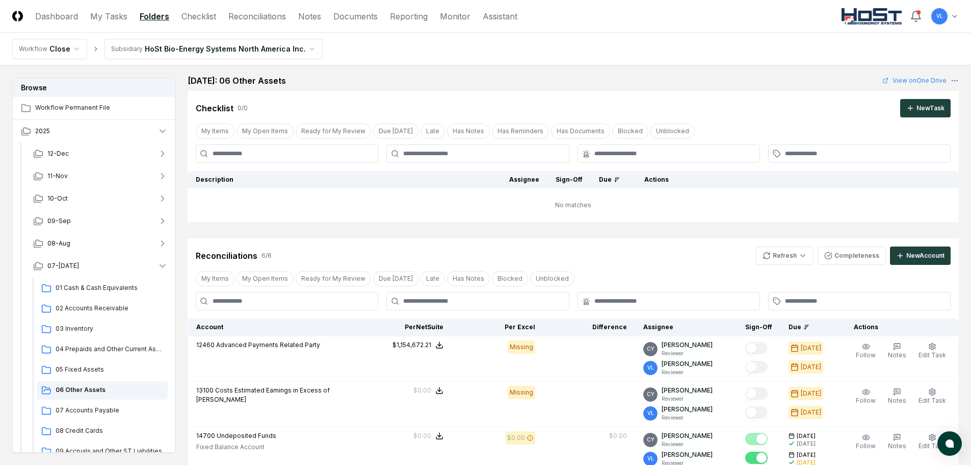
scroll to position [0, 0]
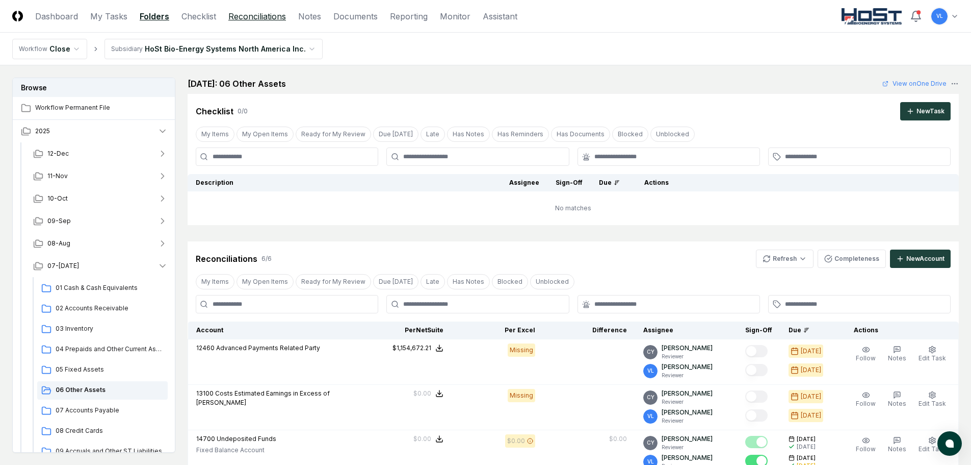
click at [251, 19] on link "Reconciliations" at bounding box center [257, 16] width 58 height 12
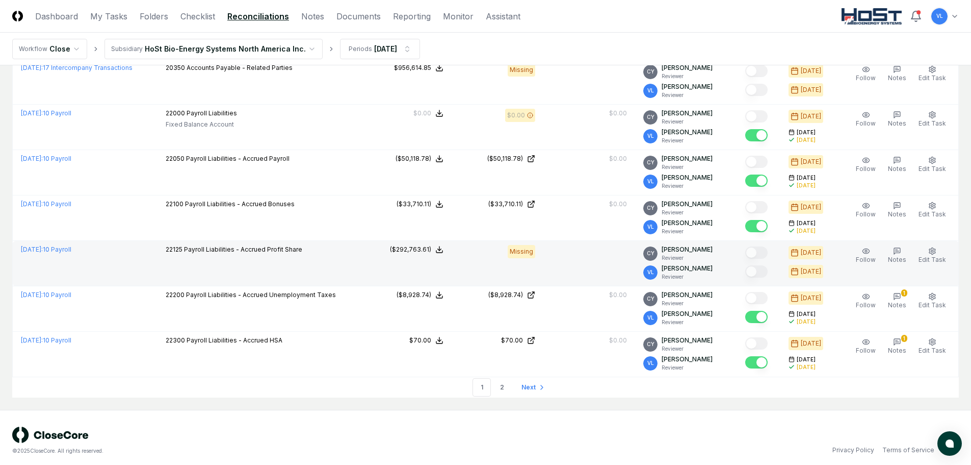
scroll to position [2223, 0]
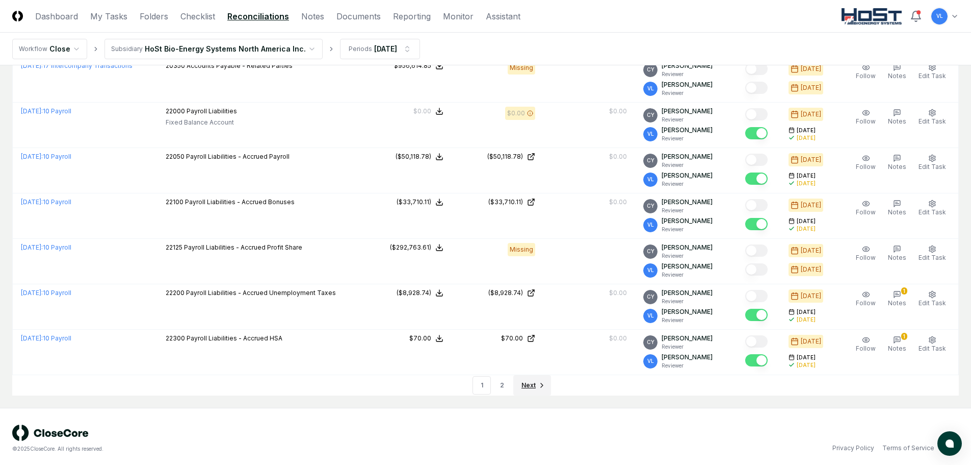
click at [533, 381] on span "Next" at bounding box center [529, 384] width 14 height 9
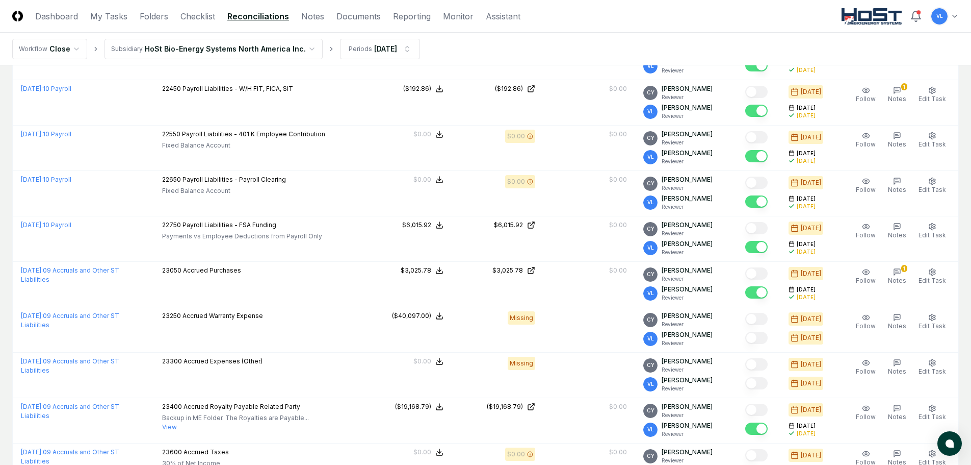
scroll to position [0, 0]
